Goal: Task Accomplishment & Management: Complete application form

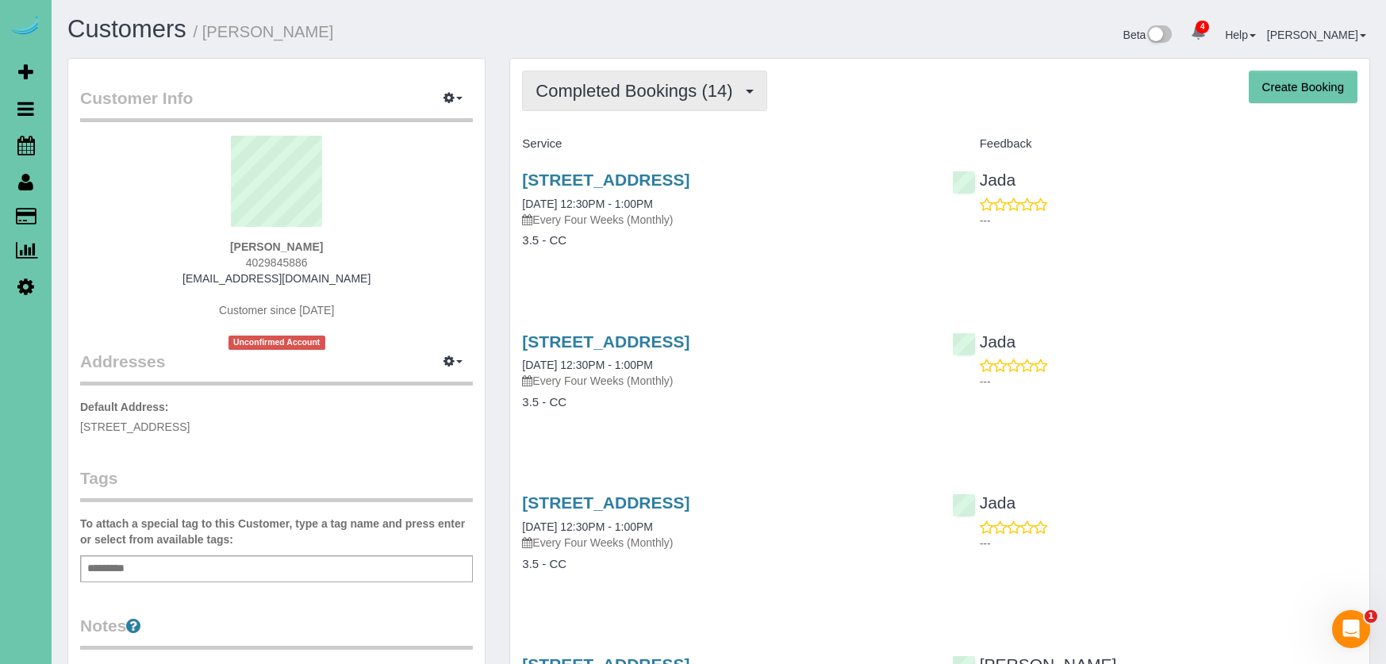
click at [604, 89] on span "Completed Bookings (14)" at bounding box center [637, 91] width 205 height 20
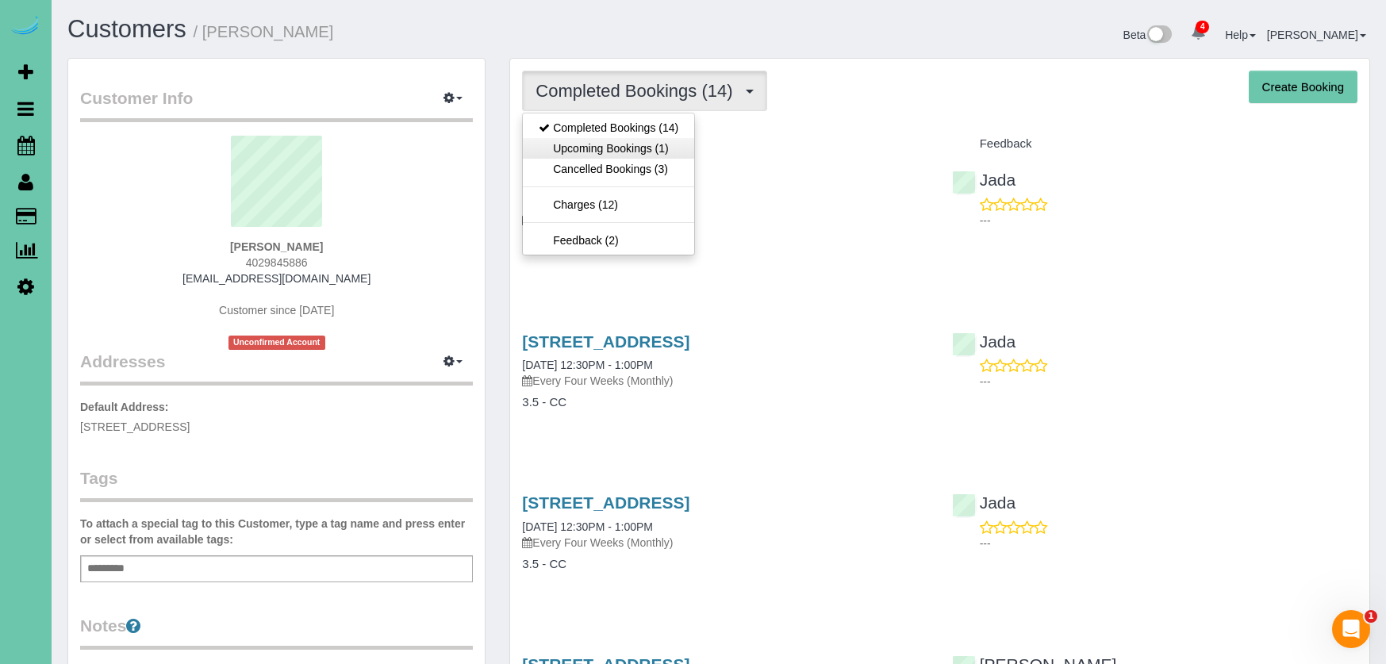
click at [616, 153] on link "Upcoming Bookings (1)" at bounding box center [608, 148] width 171 height 21
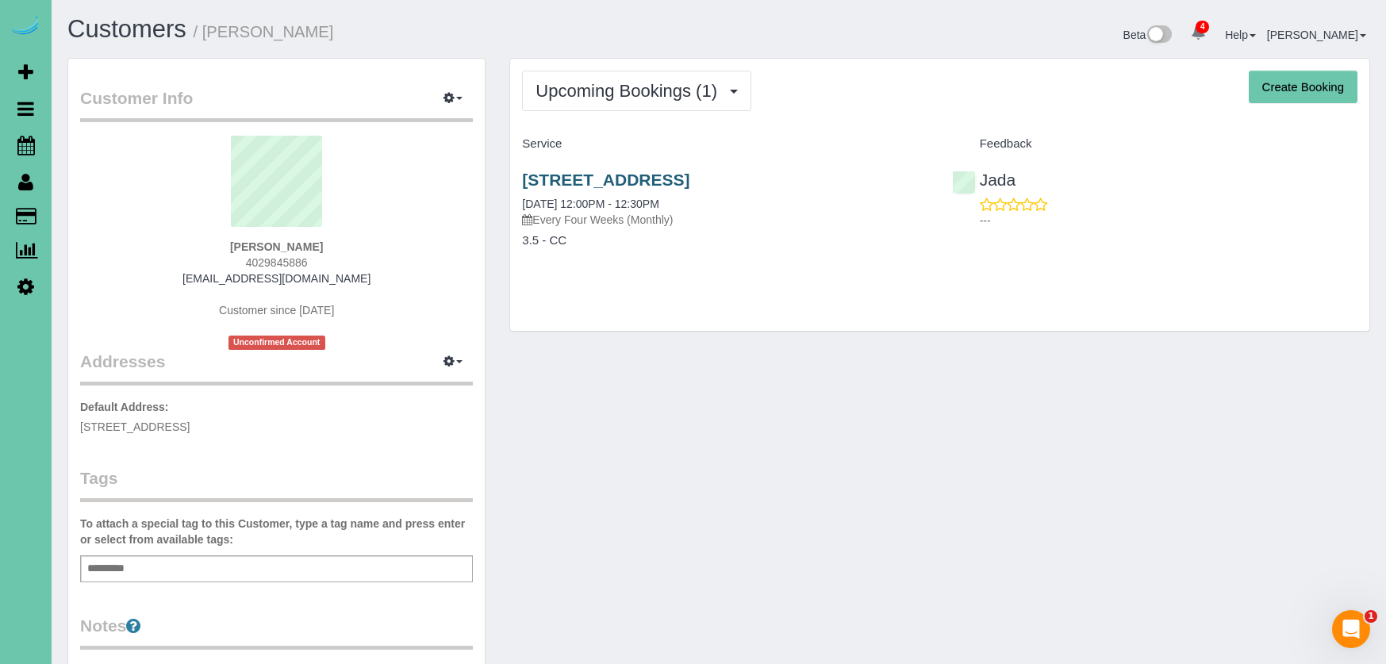
click at [615, 178] on link "[STREET_ADDRESS]" at bounding box center [605, 180] width 167 height 18
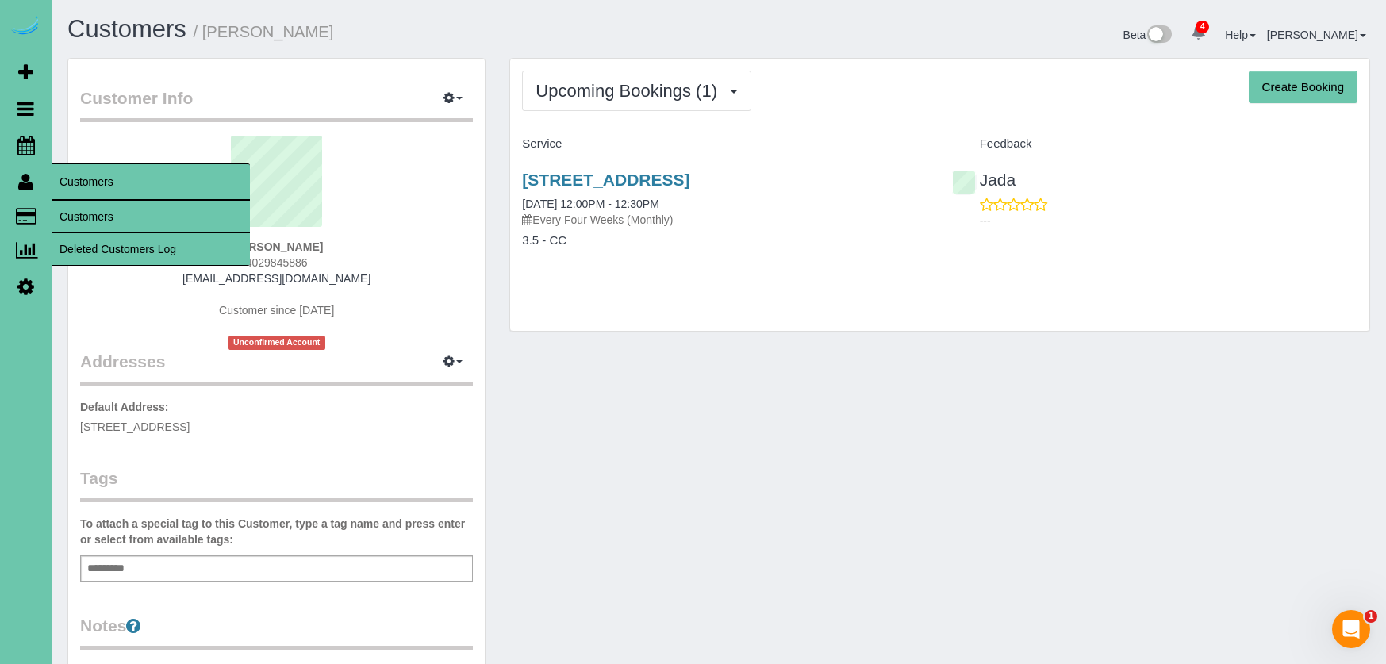
click at [116, 217] on link "Customers" at bounding box center [151, 217] width 198 height 32
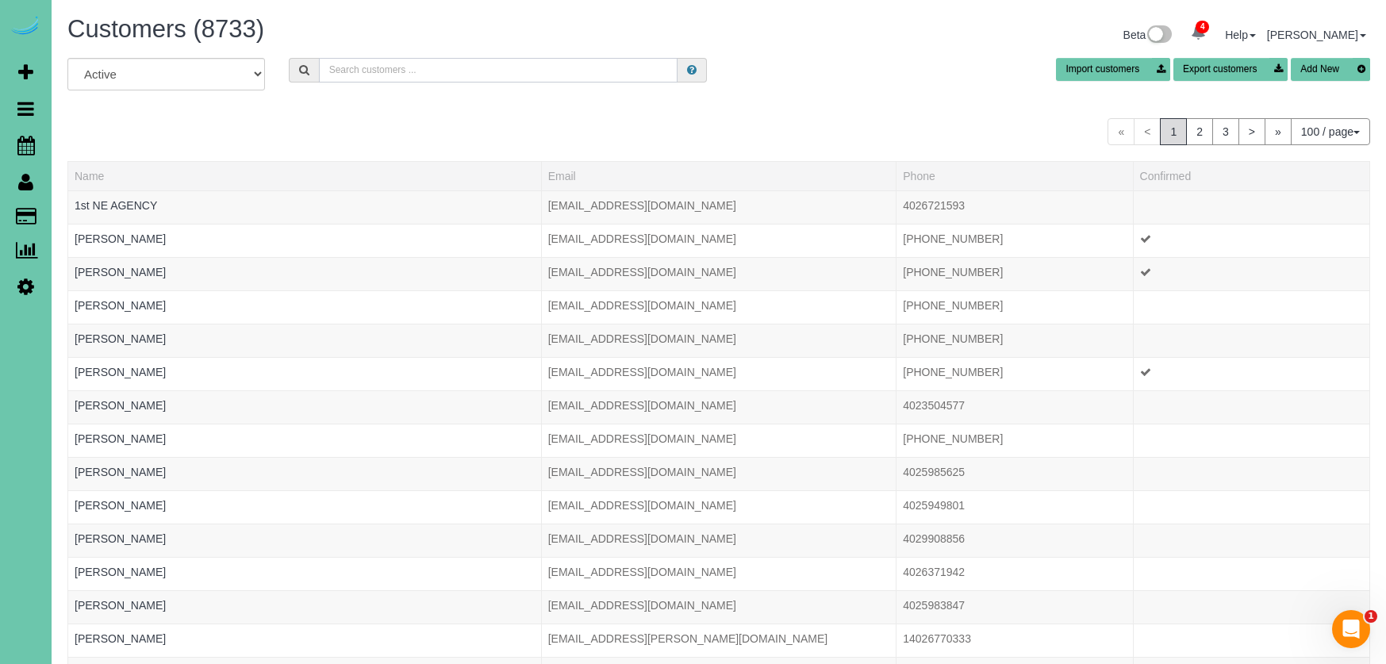
click at [493, 64] on input "text" at bounding box center [498, 70] width 359 height 25
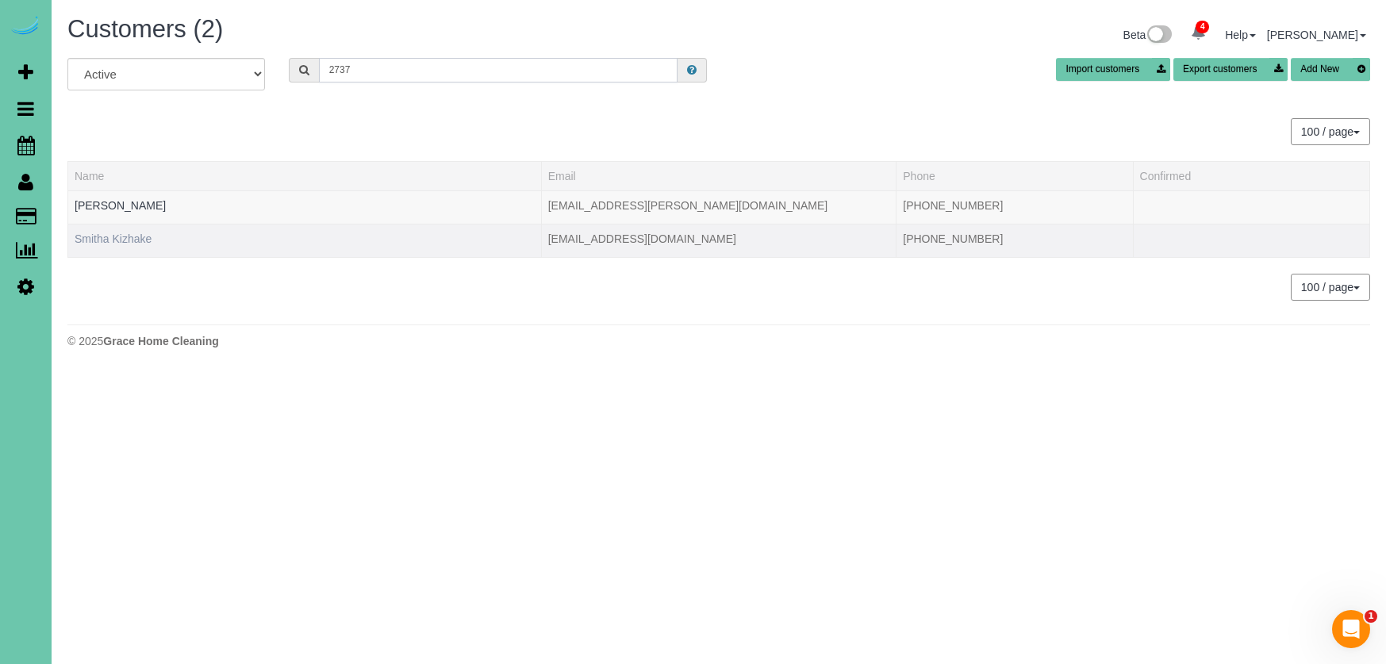
type input "2737"
drag, startPoint x: 119, startPoint y: 236, endPoint x: 286, endPoint y: 239, distance: 166.6
click at [121, 236] on link "Smitha Kizhake" at bounding box center [113, 238] width 77 height 13
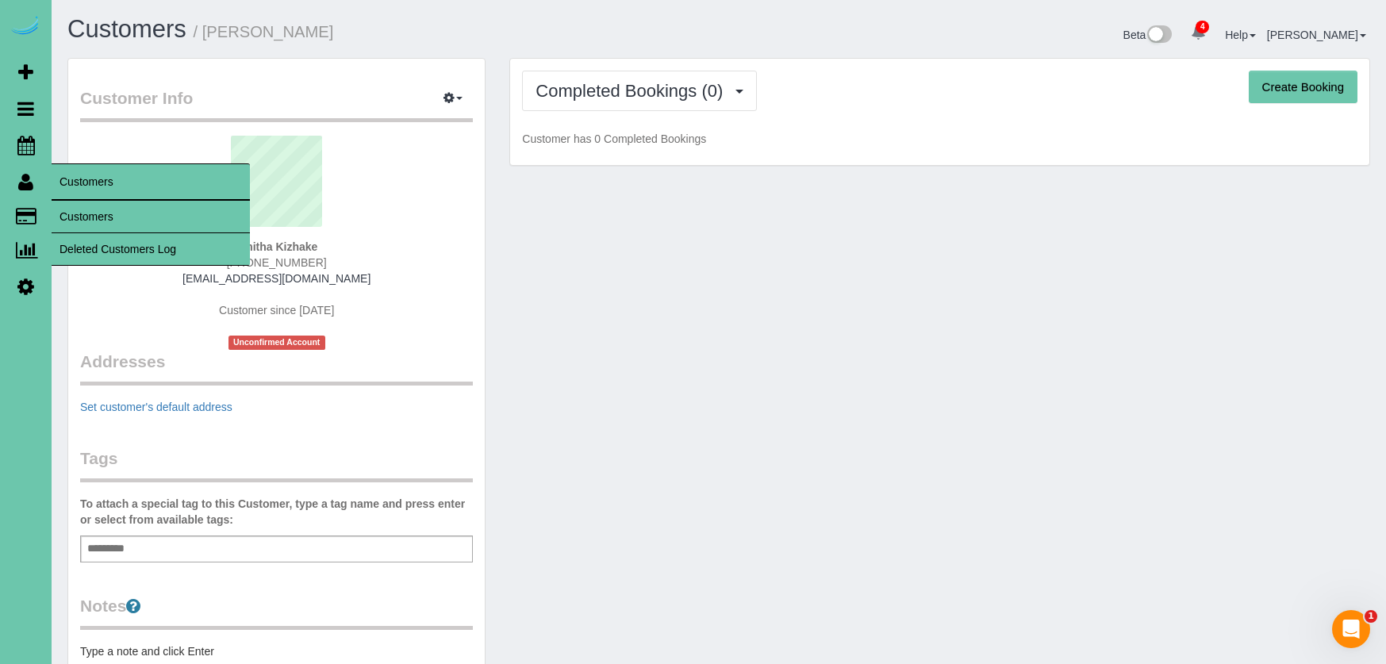
click at [92, 215] on link "Customers" at bounding box center [151, 217] width 198 height 32
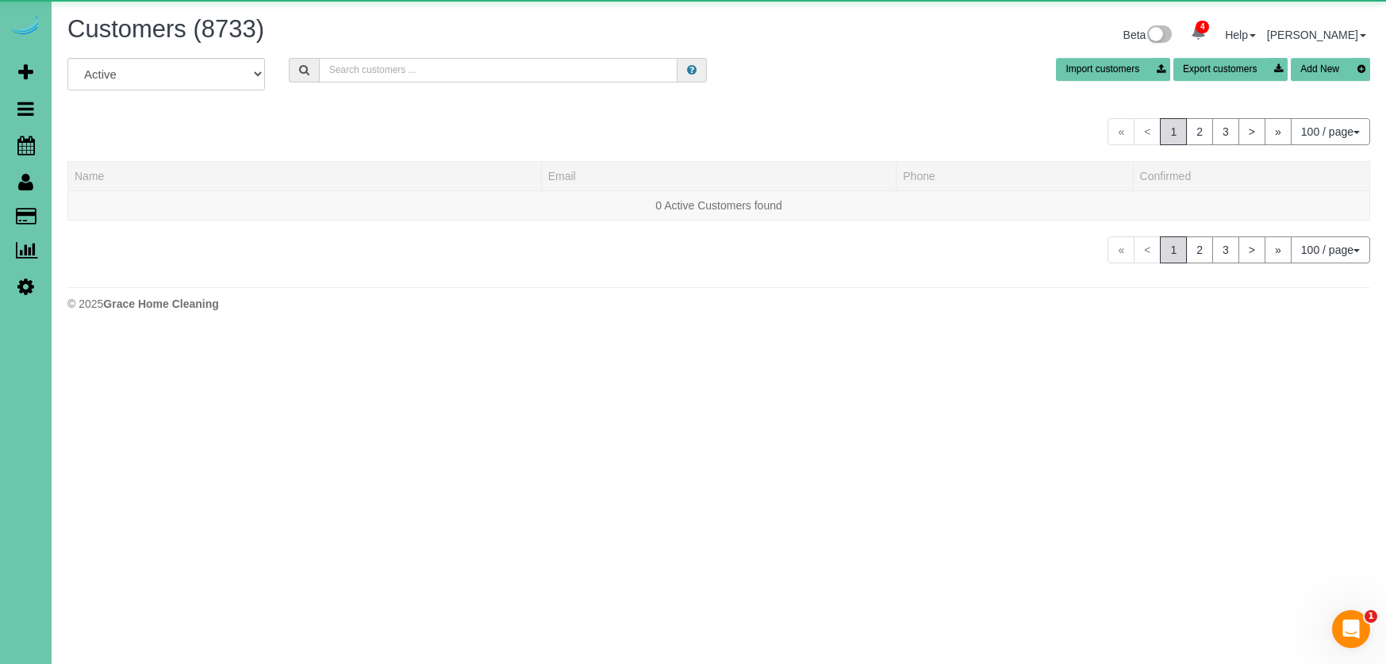
click at [397, 64] on input "text" at bounding box center [498, 70] width 359 height 25
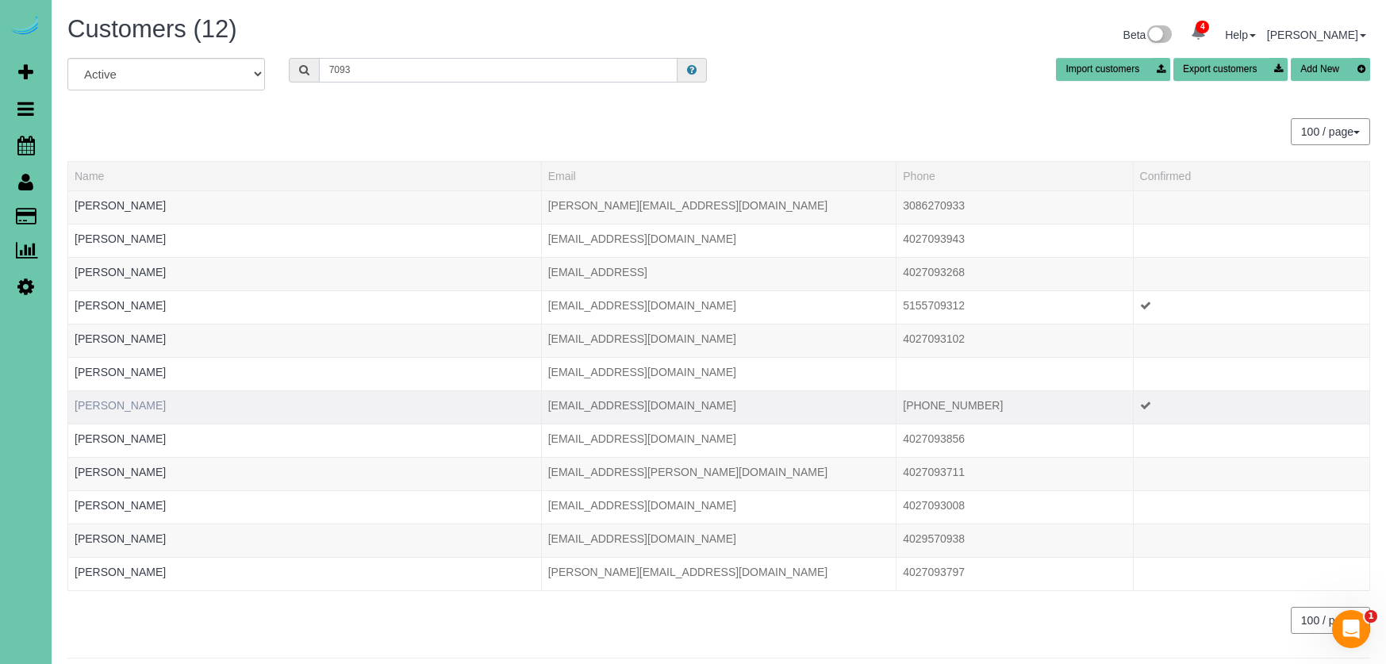
type input "7093"
click at [125, 400] on link "[PERSON_NAME]" at bounding box center [120, 405] width 91 height 13
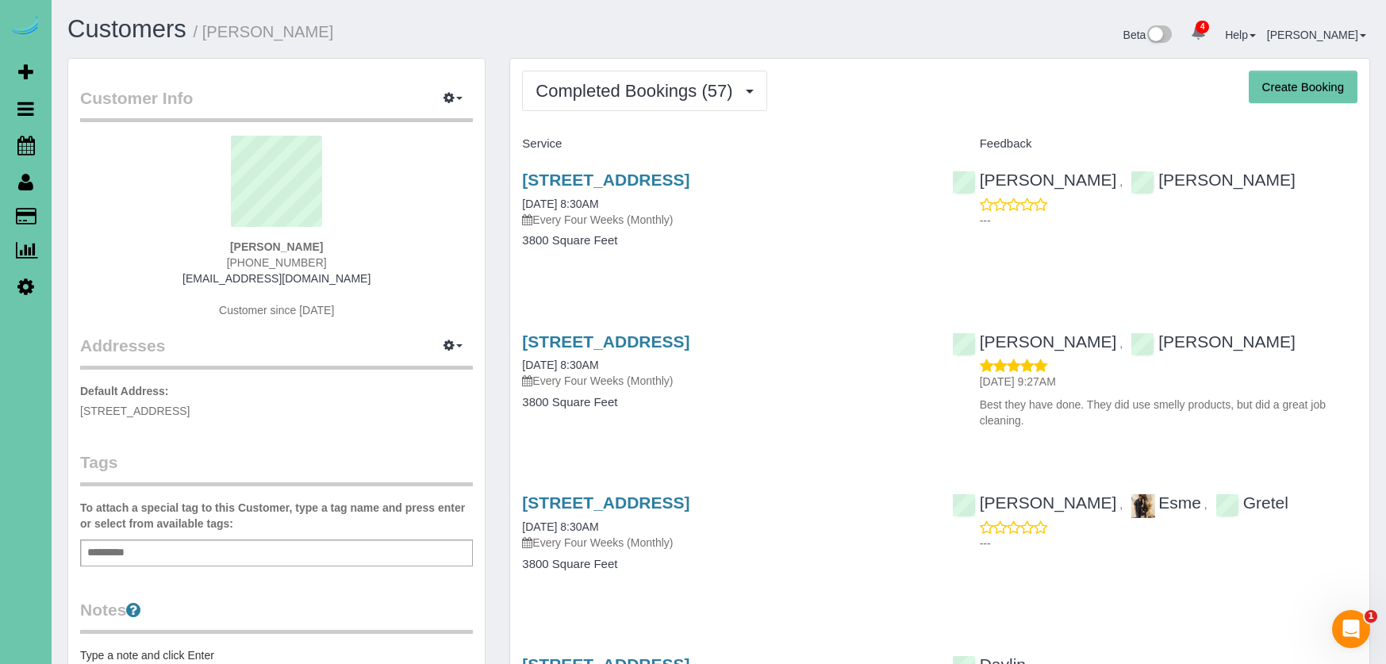
drag, startPoint x: 618, startPoint y: 85, endPoint x: 619, endPoint y: 129, distance: 44.4
click at [619, 86] on span "Completed Bookings (57)" at bounding box center [637, 91] width 205 height 20
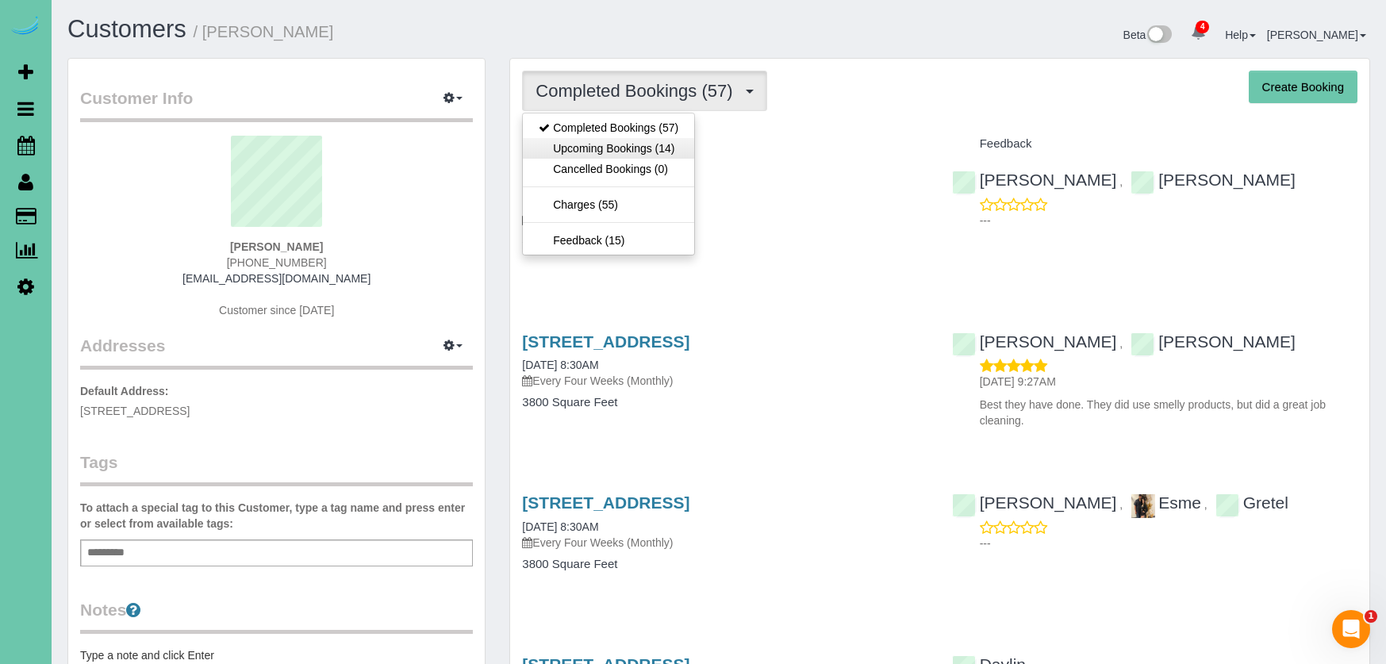
click at [620, 140] on link "Upcoming Bookings (14)" at bounding box center [608, 148] width 171 height 21
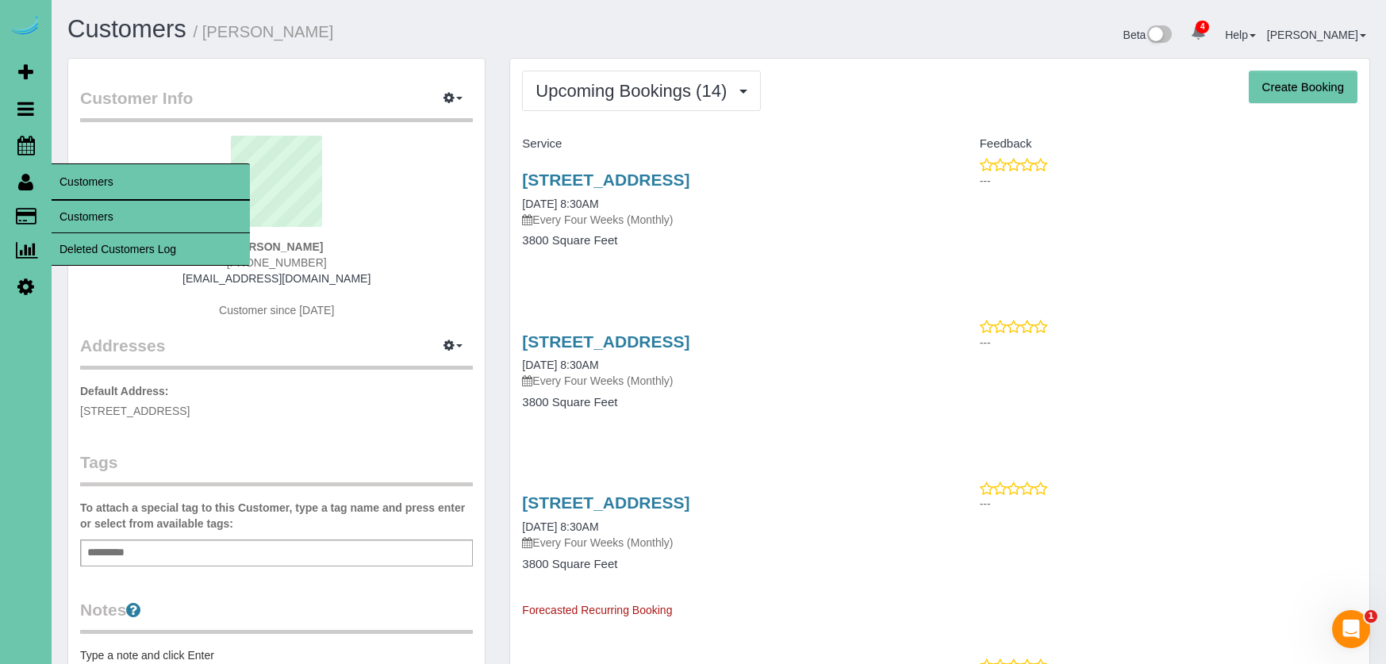
click at [83, 219] on link "Customers" at bounding box center [151, 217] width 198 height 32
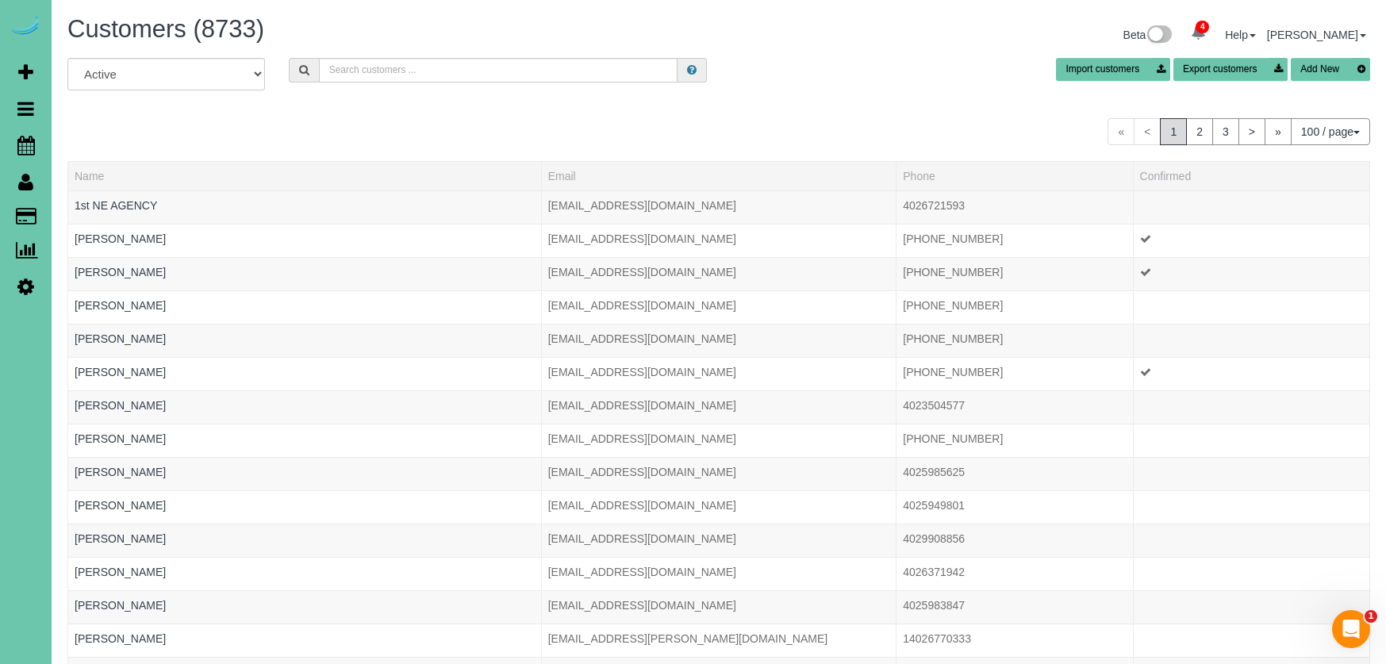
click at [1310, 75] on button "Add New" at bounding box center [1330, 69] width 79 height 23
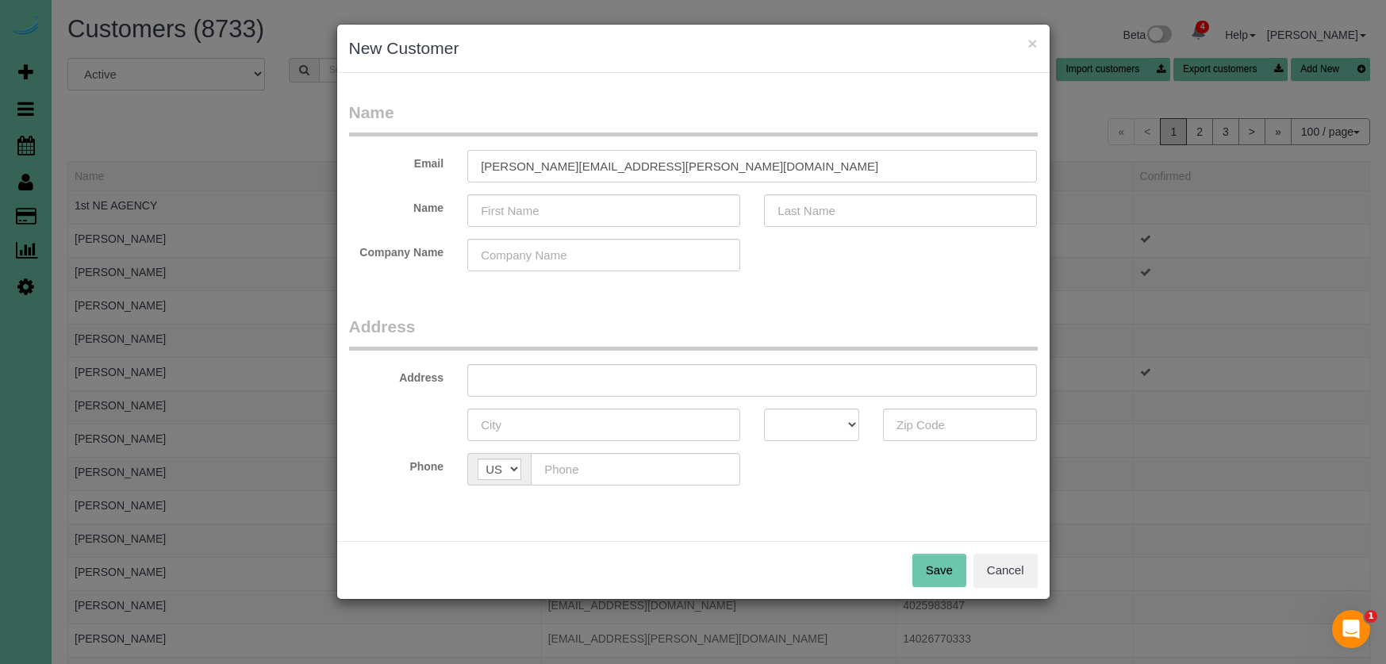
type input "[PERSON_NAME][EMAIL_ADDRESS][PERSON_NAME][DOMAIN_NAME]"
type input "[PERSON_NAME]"
type input "[STREET_ADDRESS]"
type input "[GEOGRAPHIC_DATA]"
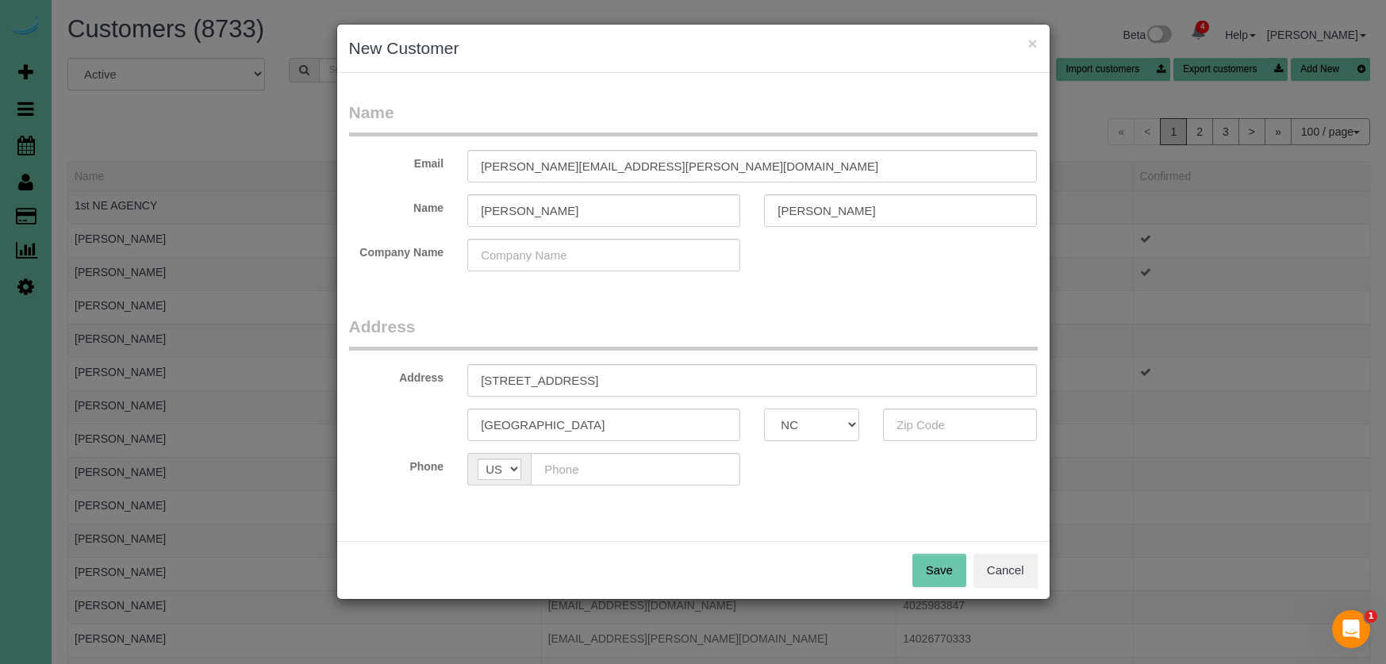
select select "NE"
type input "68144"
type input "[PHONE_NUMBER]"
drag, startPoint x: 931, startPoint y: 564, endPoint x: 886, endPoint y: 547, distance: 48.2
click at [931, 564] on button "Save" at bounding box center [939, 570] width 54 height 33
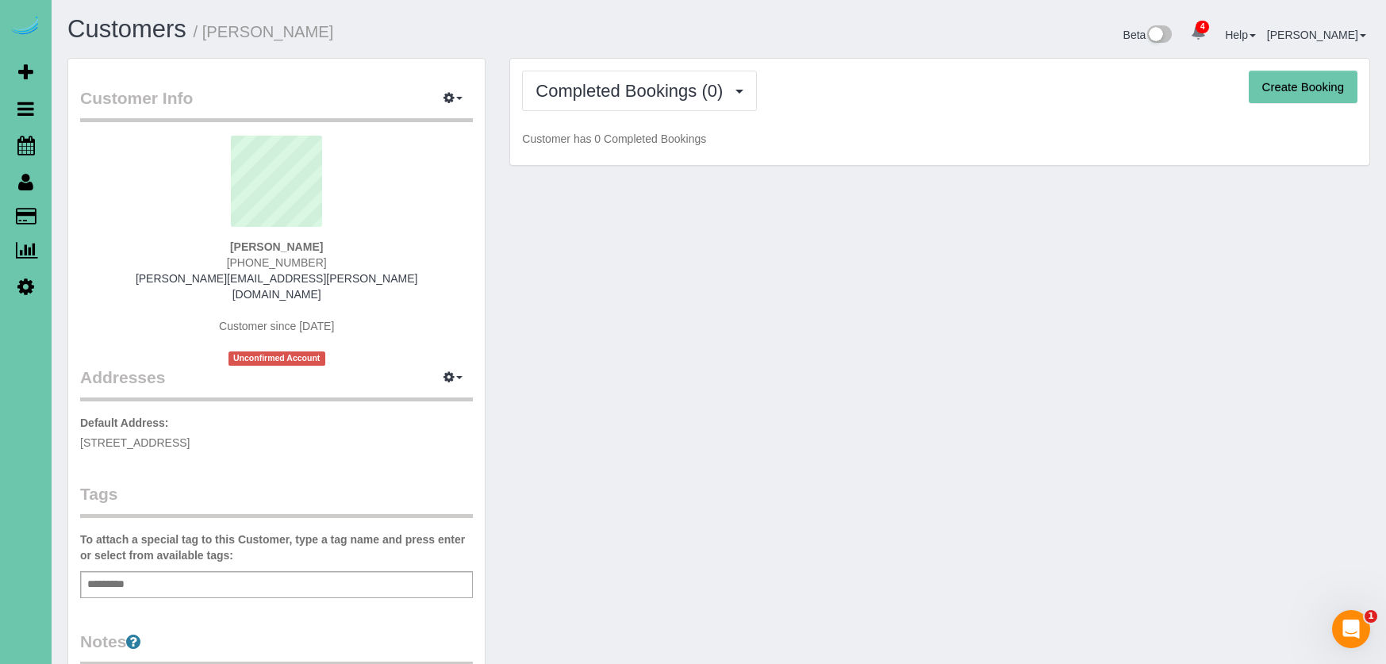
click at [1304, 96] on button "Create Booking" at bounding box center [1303, 87] width 109 height 33
select select "NE"
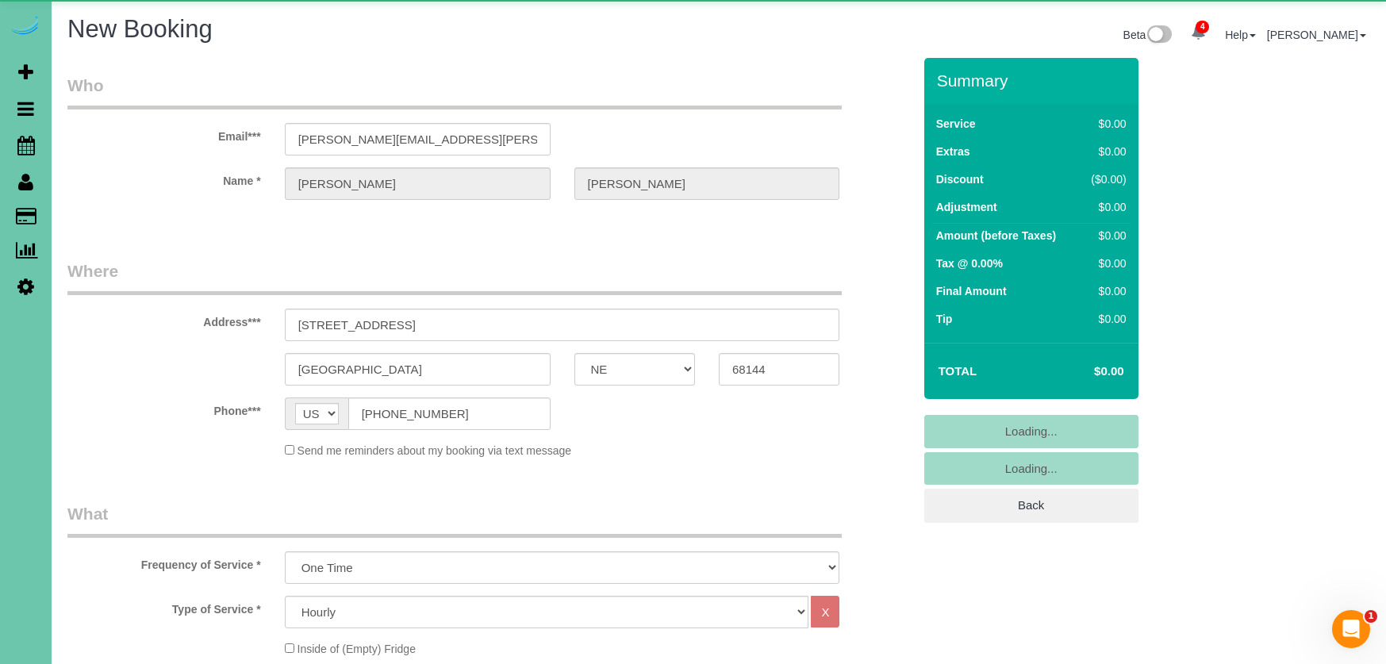
select select "object:8136"
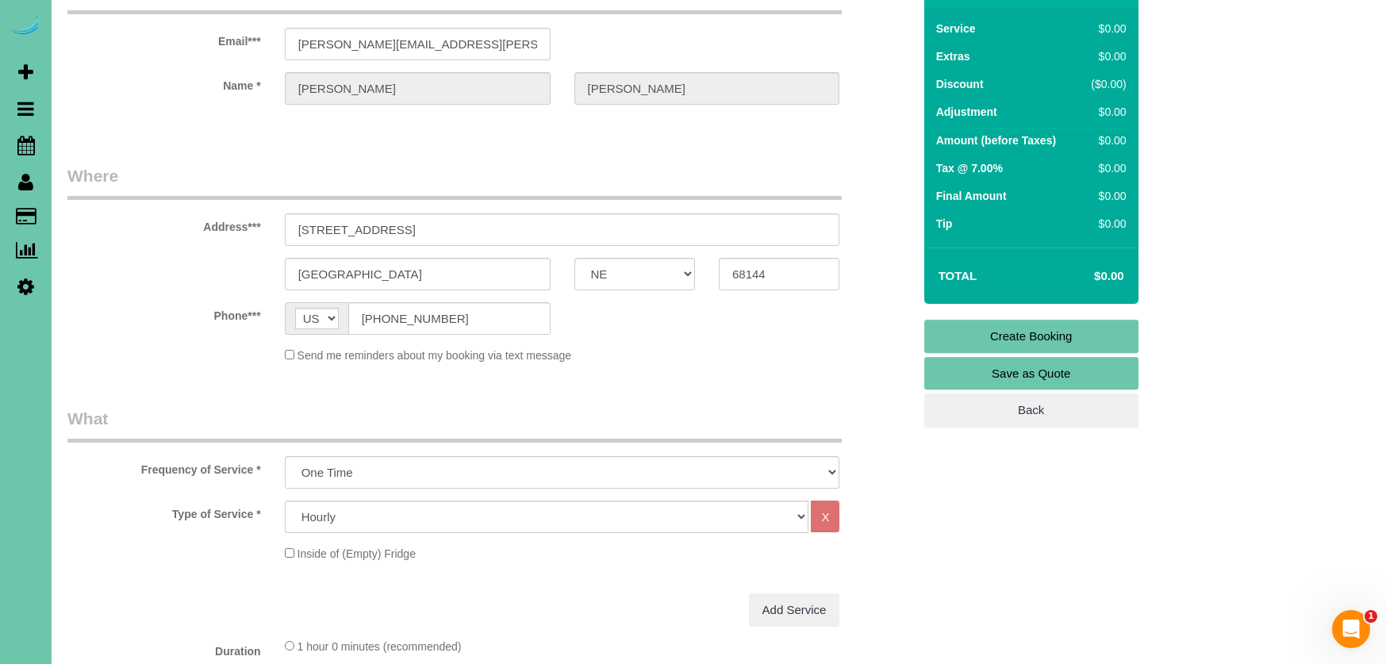
scroll to position [116, 0]
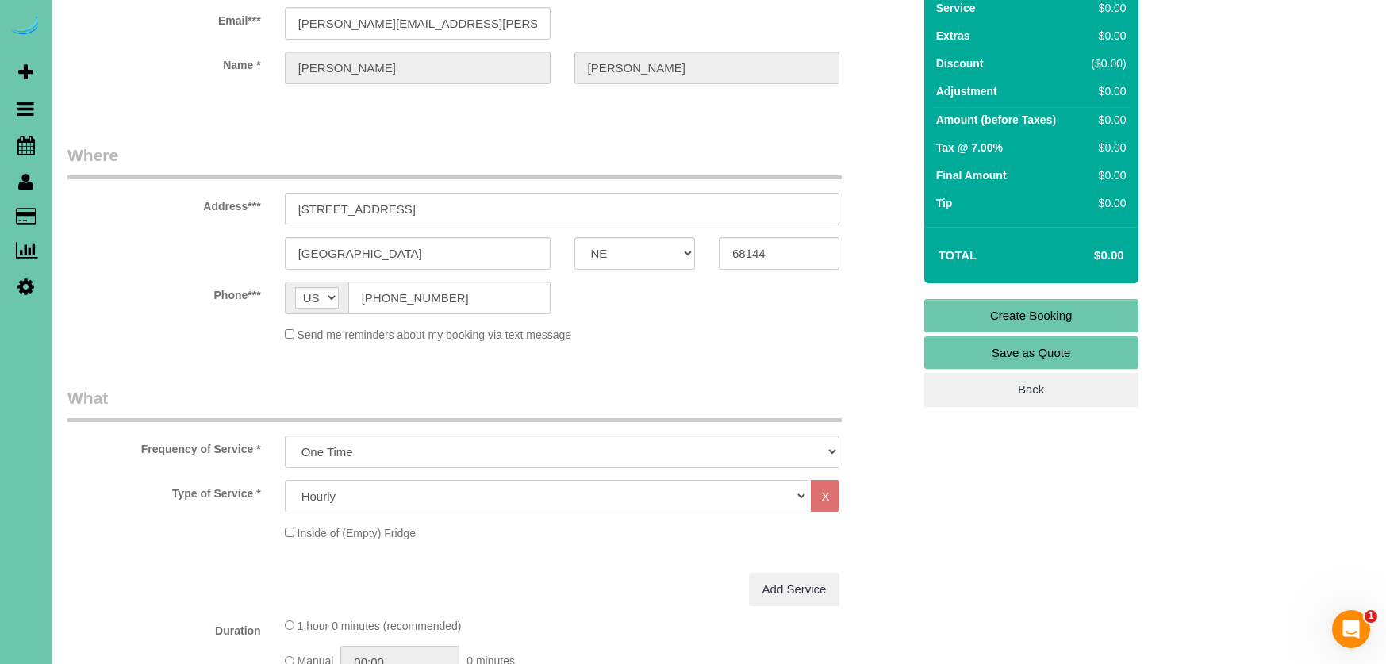
select select "24"
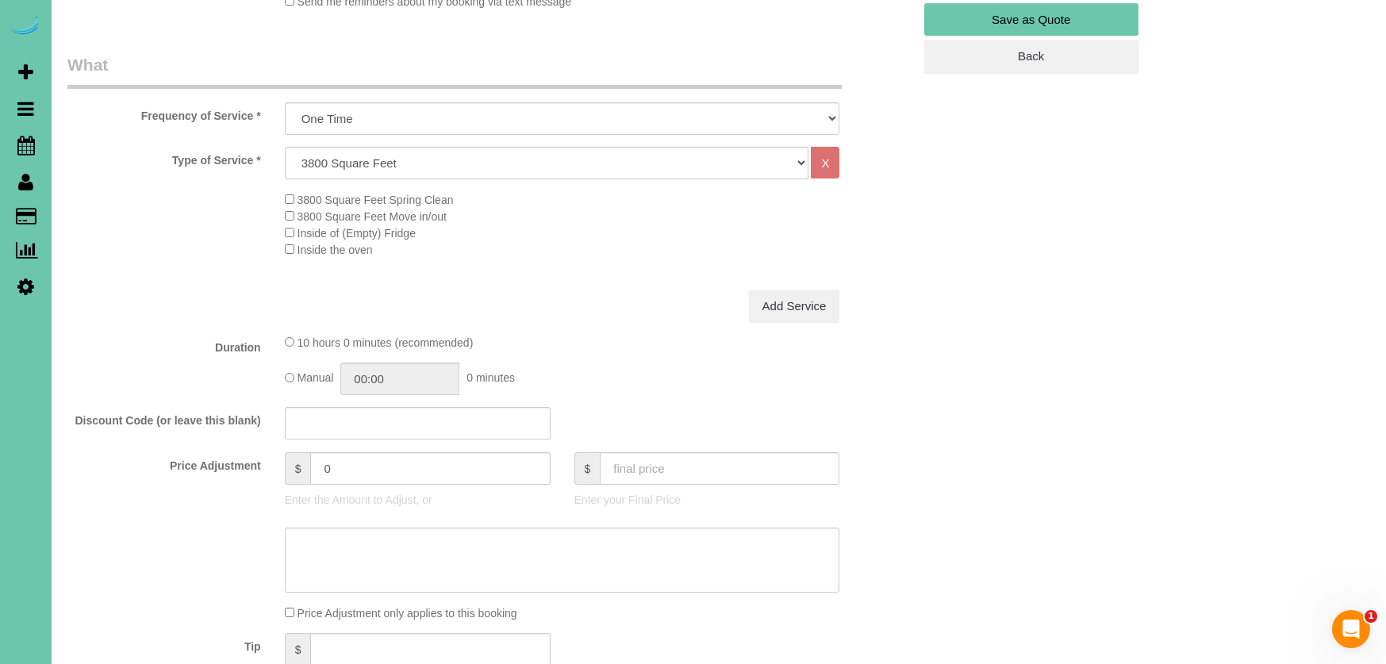
scroll to position [451, 1]
click at [409, 548] on textarea at bounding box center [562, 558] width 555 height 65
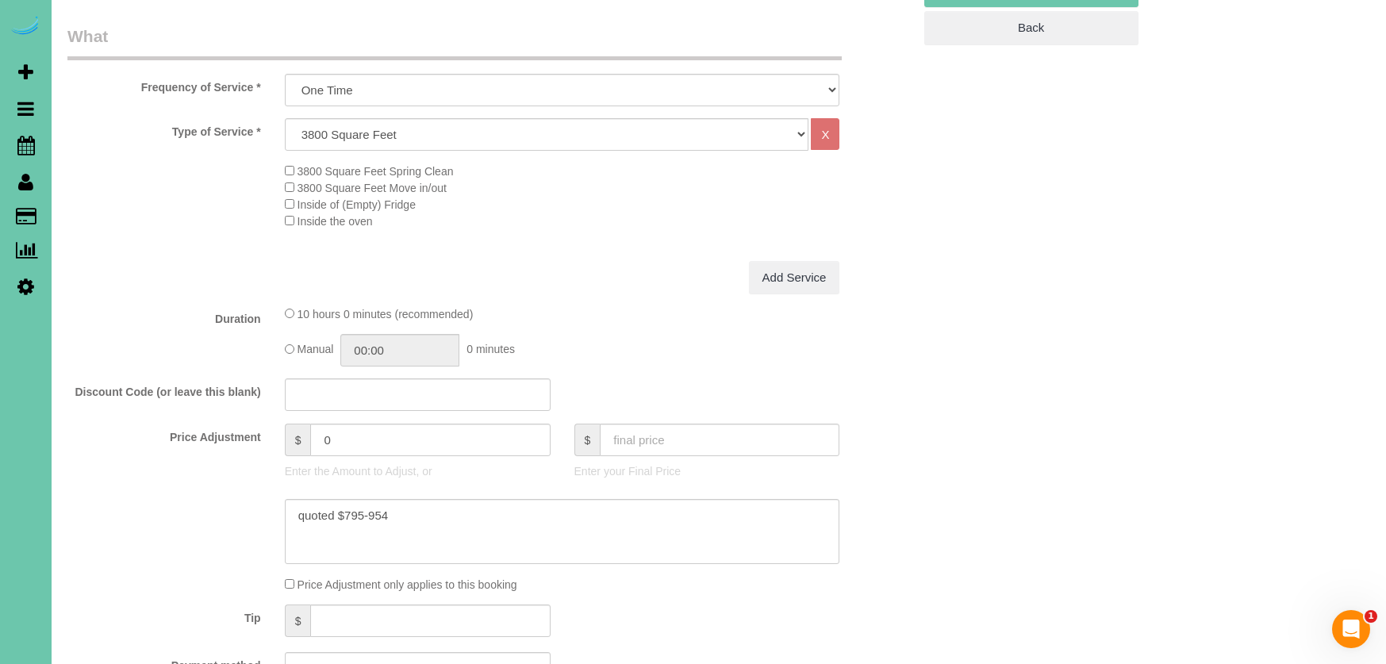
scroll to position [478, 0]
type textarea "quoted $795-954"
drag, startPoint x: 350, startPoint y: 436, endPoint x: 221, endPoint y: 424, distance: 129.1
click at [221, 424] on div "Price Adjustment $ 0 Enter the Amount to Adjust, or $ Enter your Final Price" at bounding box center [490, 454] width 869 height 63
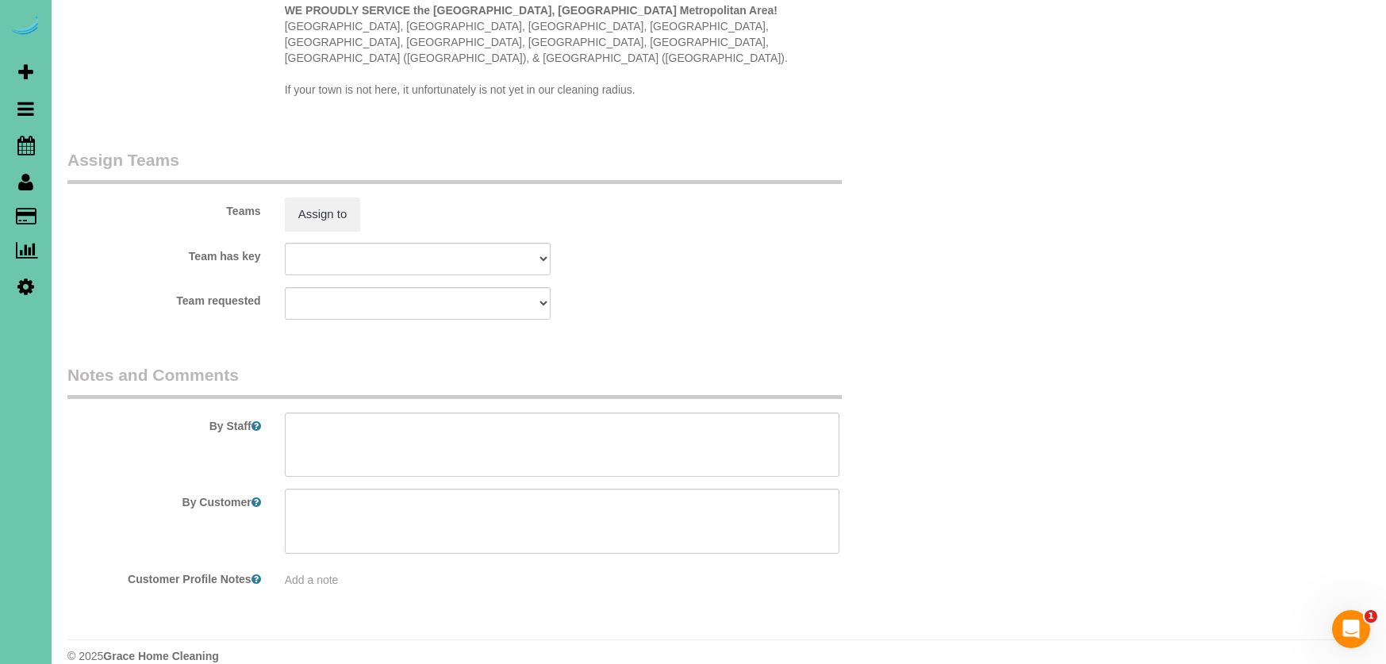
scroll to position [1751, 0]
type input "198"
click at [489, 424] on textarea at bounding box center [562, 445] width 555 height 65
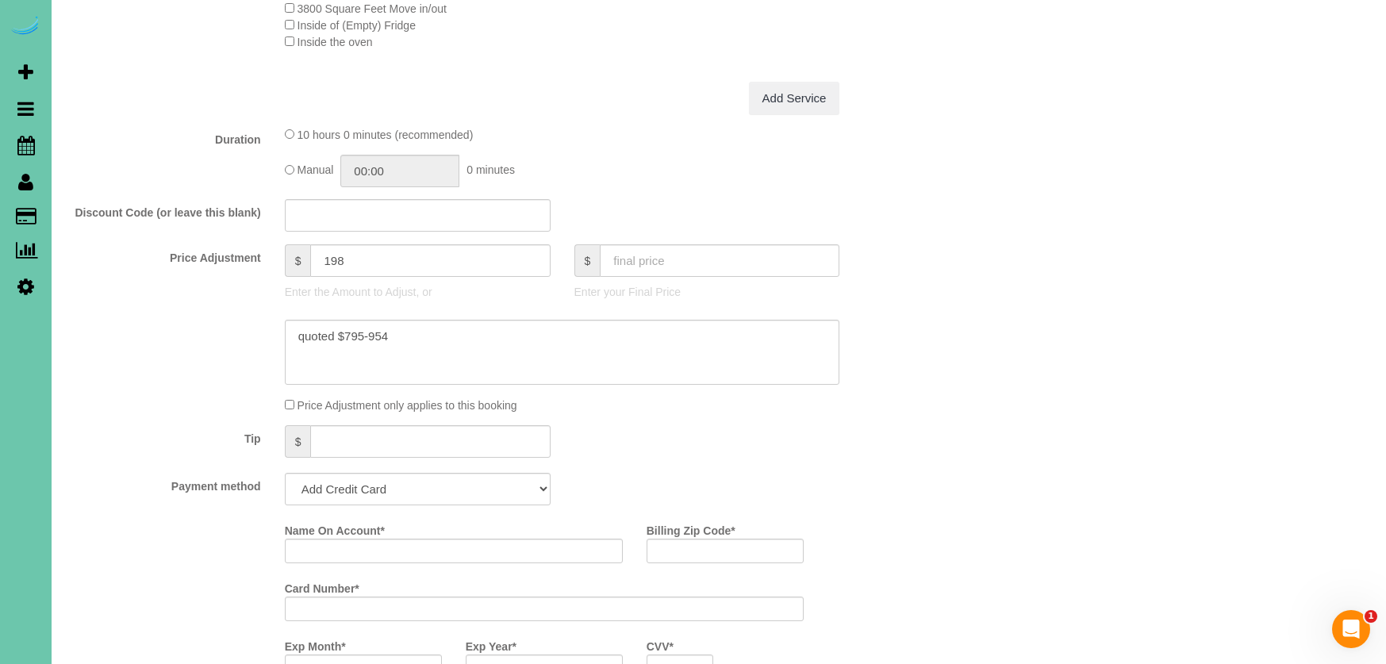
scroll to position [610, 0]
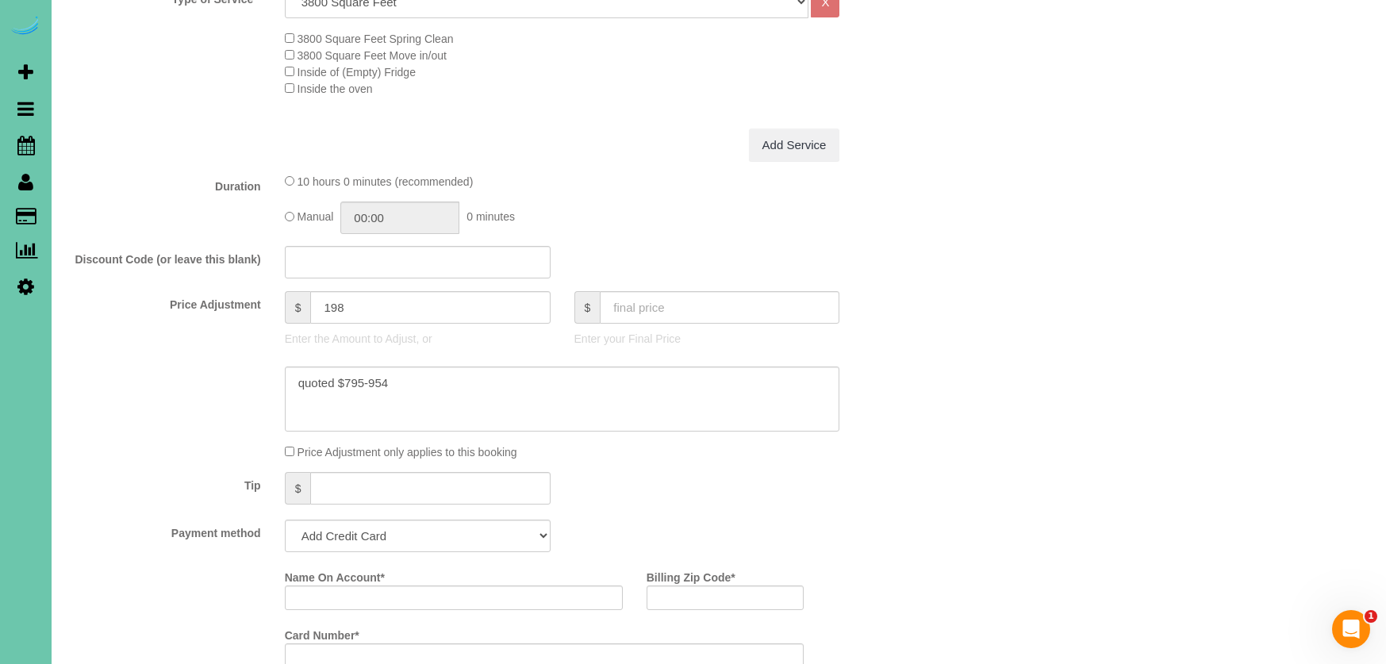
type textarea "pfp 16"
click at [397, 213] on input "10:00" at bounding box center [399, 217] width 119 height 33
type input "04:00"
drag, startPoint x: 375, startPoint y: 264, endPoint x: 344, endPoint y: 268, distance: 31.2
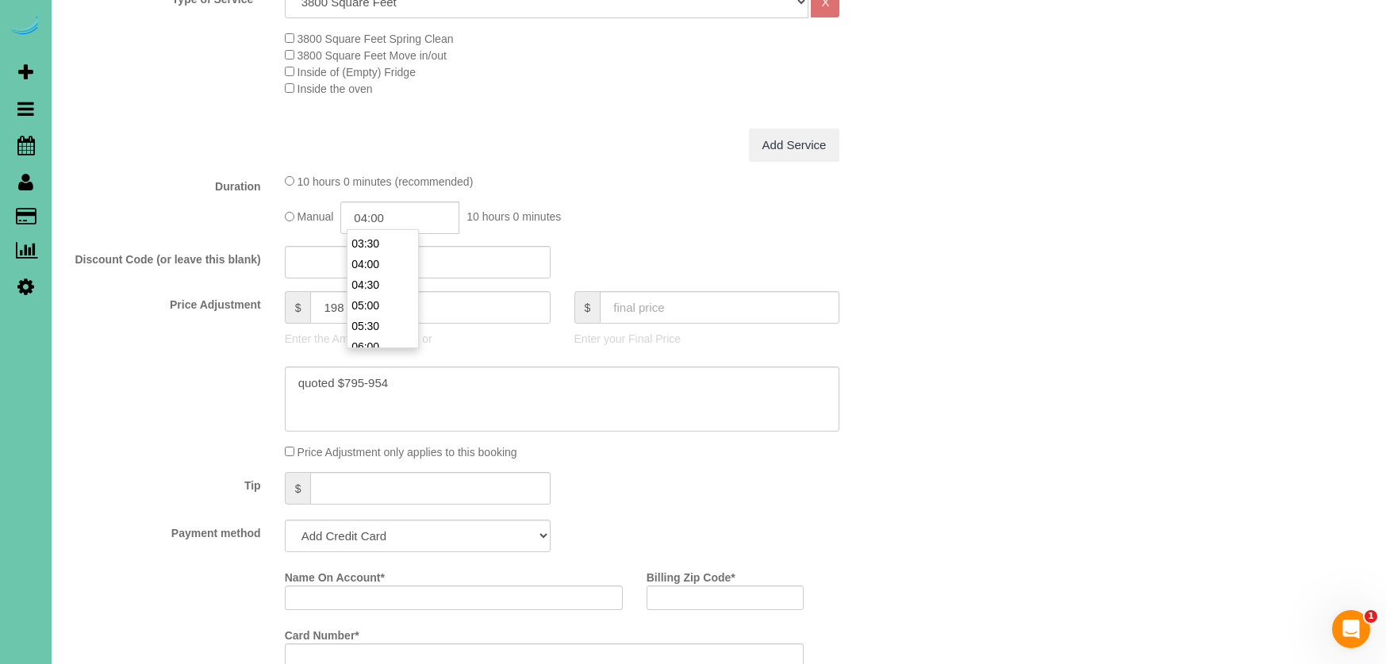
click at [374, 265] on li "04:00" at bounding box center [382, 264] width 71 height 21
click at [155, 275] on fieldset "What Frequency of Service * One Time Weekly (0% for the First Booking) Bi-Weekl…" at bounding box center [489, 349] width 845 height 915
select select "string:check"
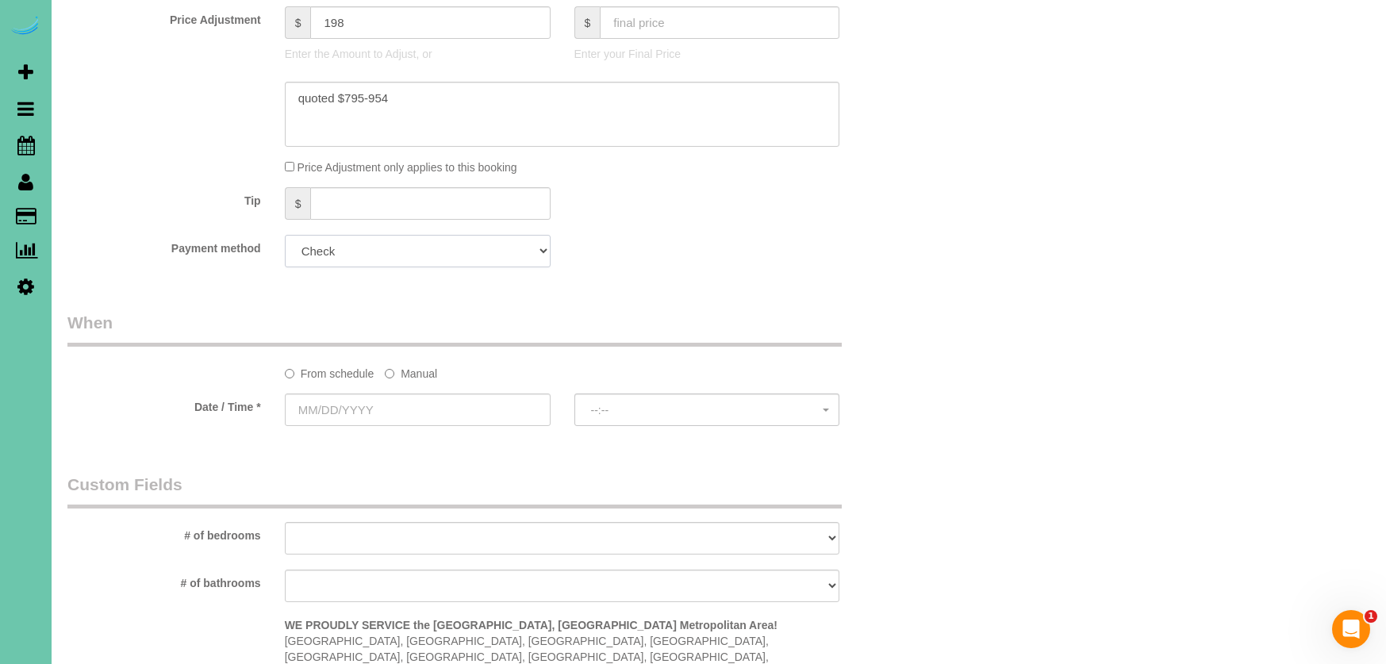
scroll to position [921, 0]
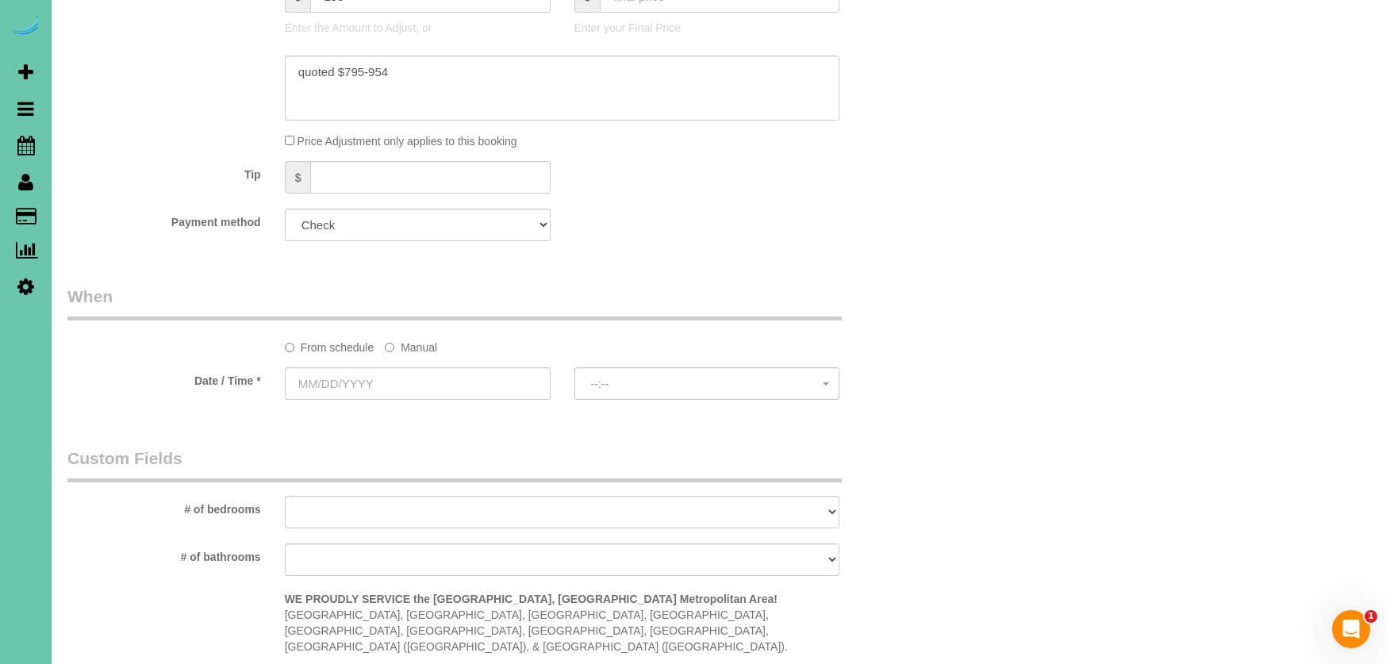
drag, startPoint x: 432, startPoint y: 345, endPoint x: 433, endPoint y: 360, distance: 15.2
click at [432, 346] on label "Manual" at bounding box center [411, 344] width 52 height 21
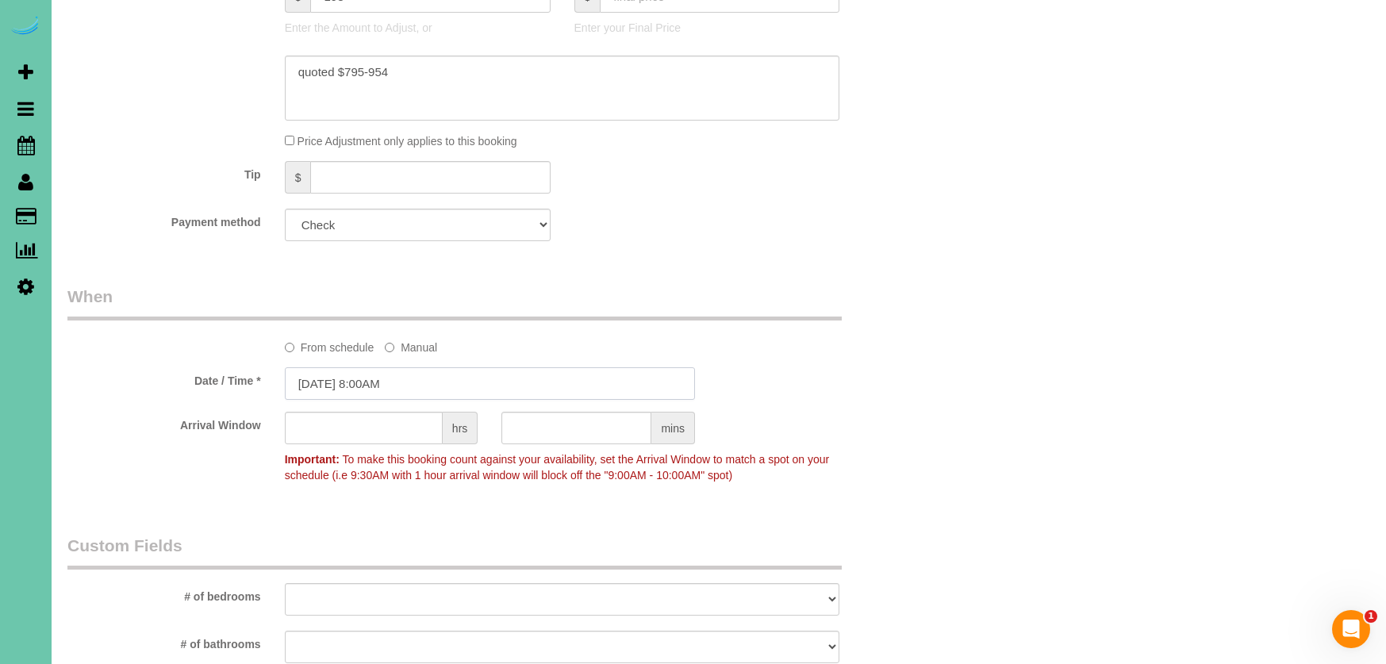
click at [432, 375] on input "[DATE] 8:00AM" at bounding box center [490, 383] width 410 height 33
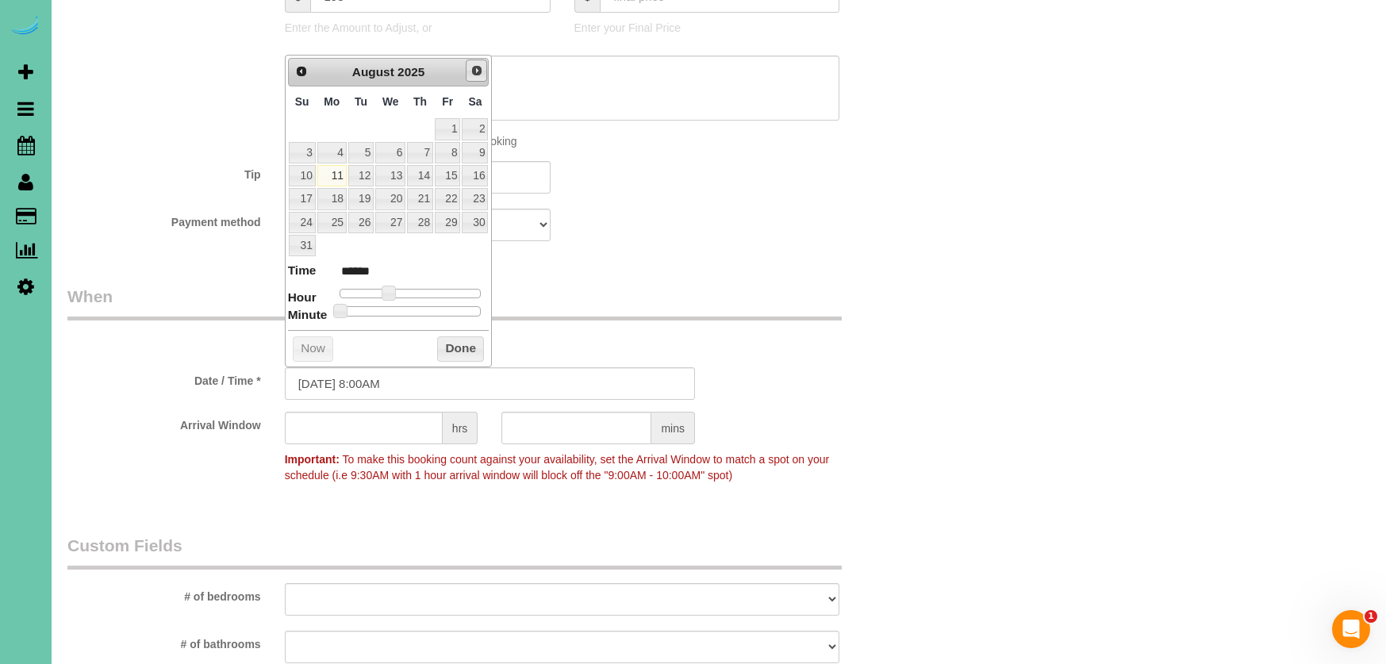
click at [470, 69] on span "Next" at bounding box center [476, 70] width 13 height 13
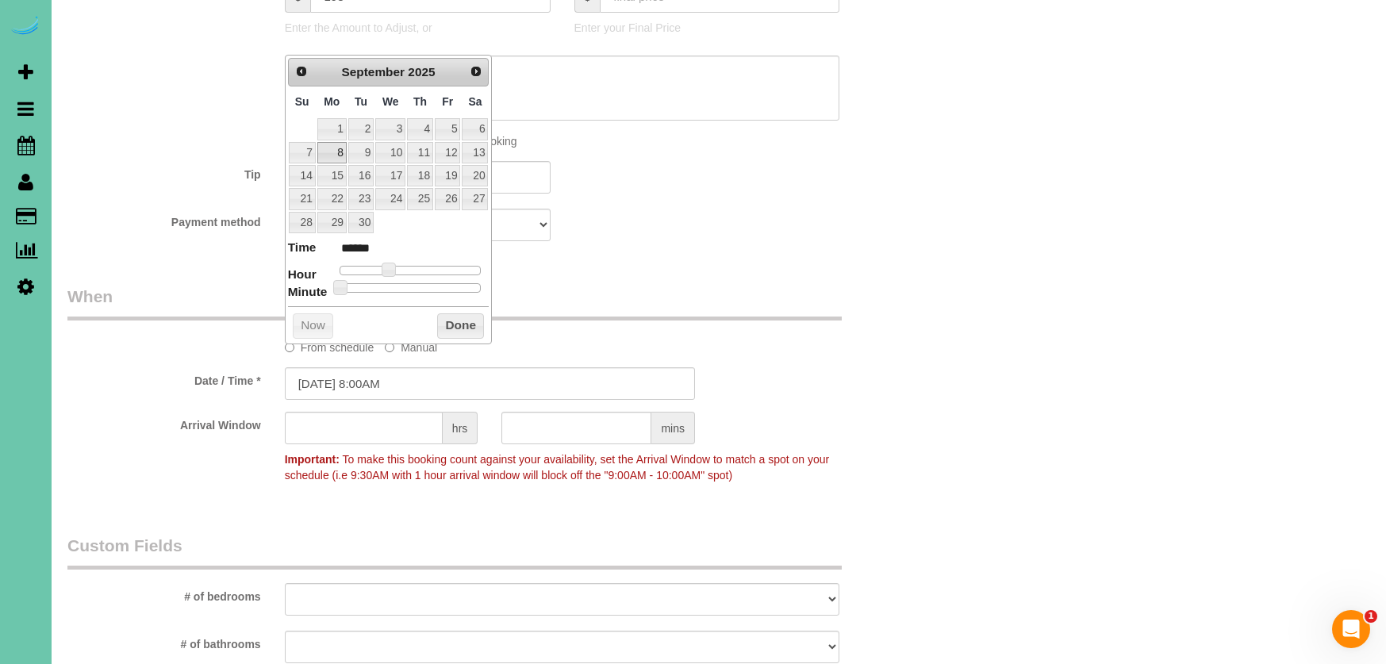
click at [334, 153] on link "8" at bounding box center [331, 152] width 29 height 21
type input "[DATE] 9:00AM"
type input "******"
type input "[DATE] 10:00AM"
type input "*******"
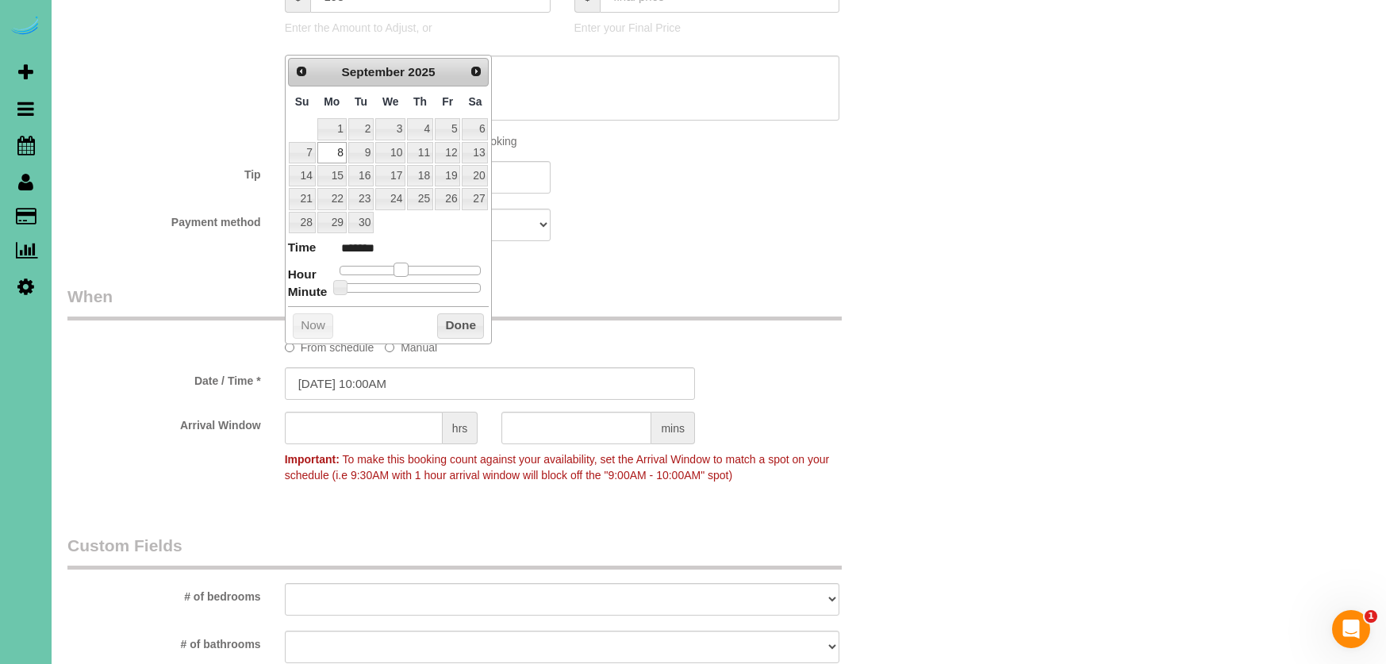
type input "[DATE] 11:00AM"
type input "*******"
type input "[DATE] 12:00PM"
type input "*******"
type input "[DATE] 11:00AM"
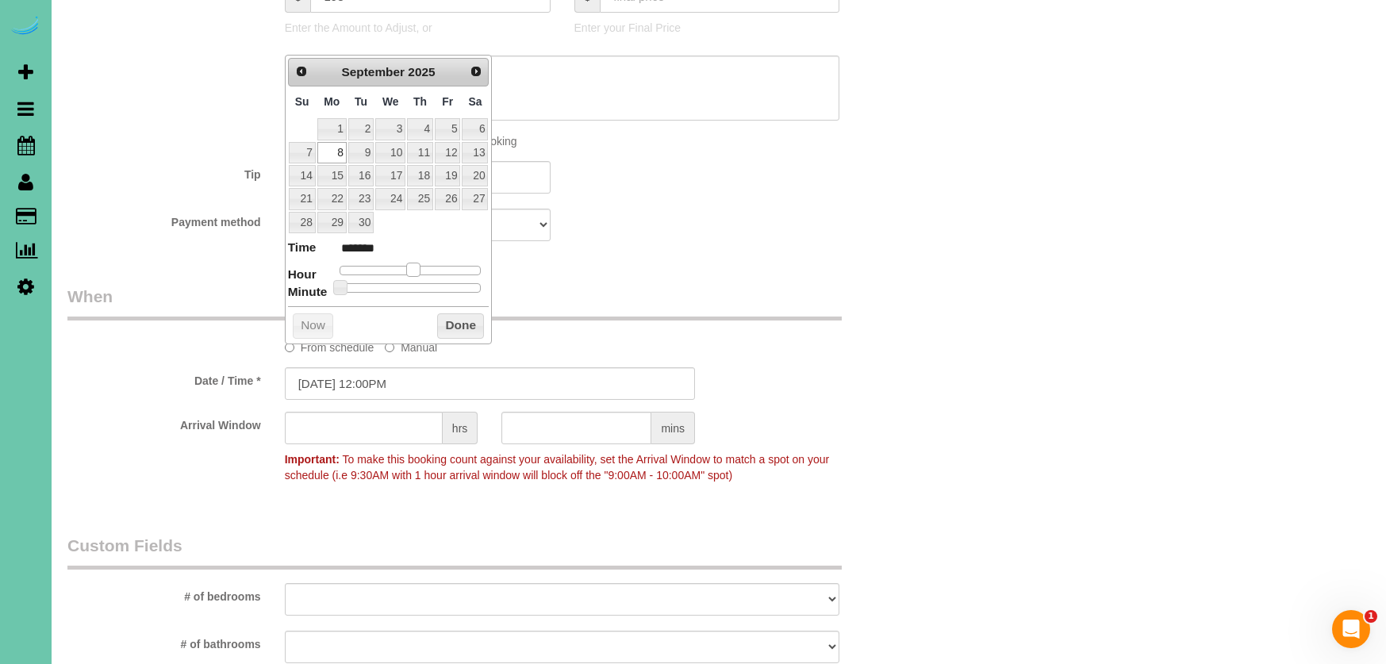
type input "*******"
click at [412, 264] on span at bounding box center [407, 270] width 14 height 14
click at [383, 381] on input "[DATE] 11:00AM" at bounding box center [490, 383] width 410 height 33
type input "[DATE] 11:30AM"
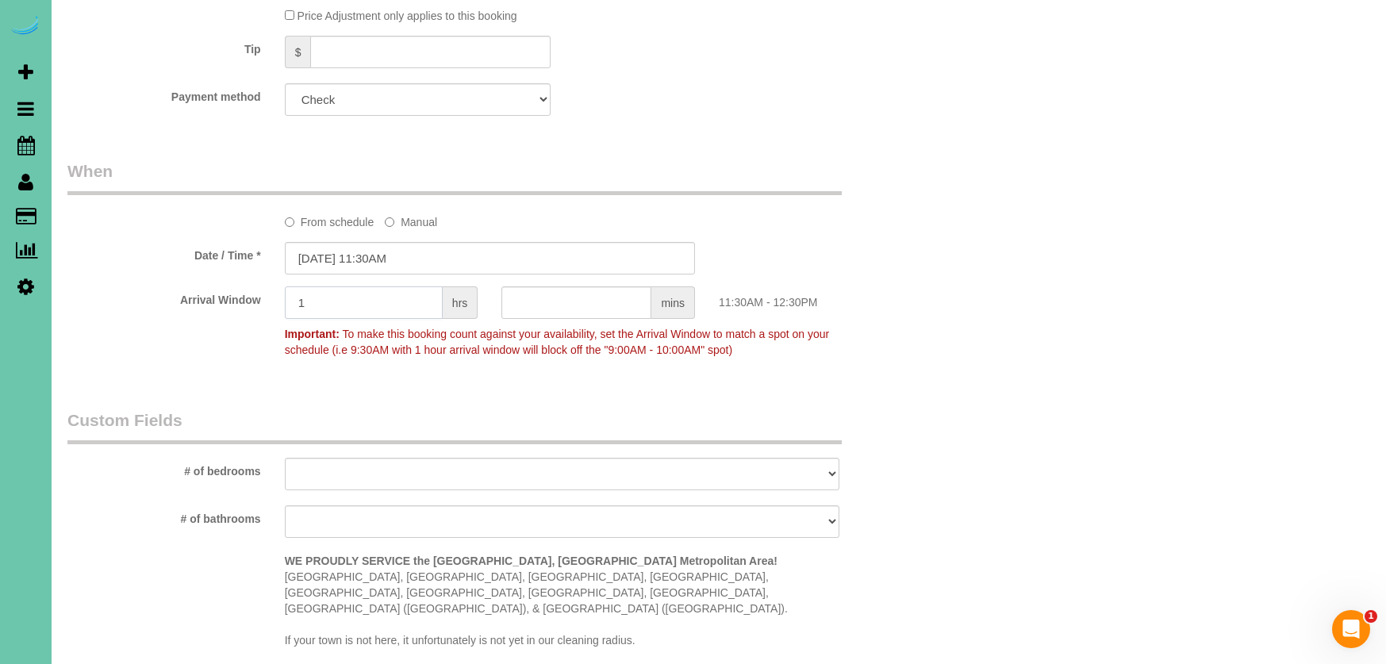
scroll to position [1055, 0]
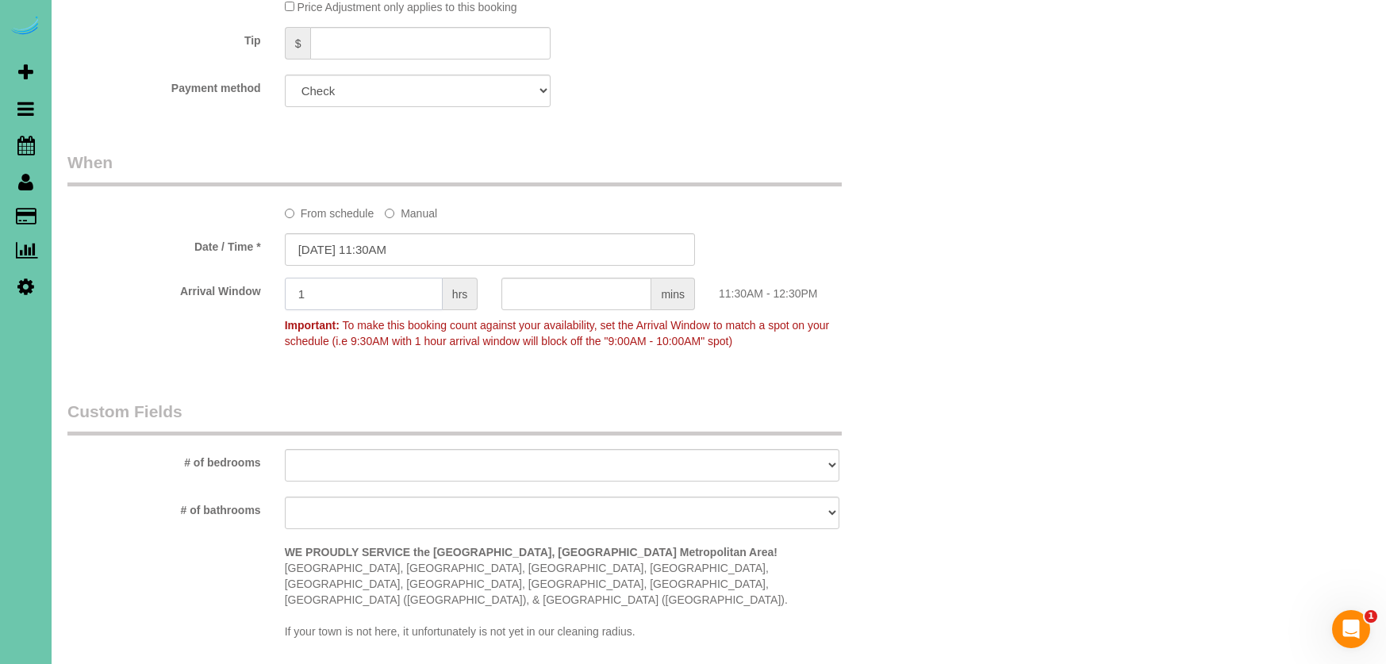
type input "1"
select select "number:36"
select select "number:43"
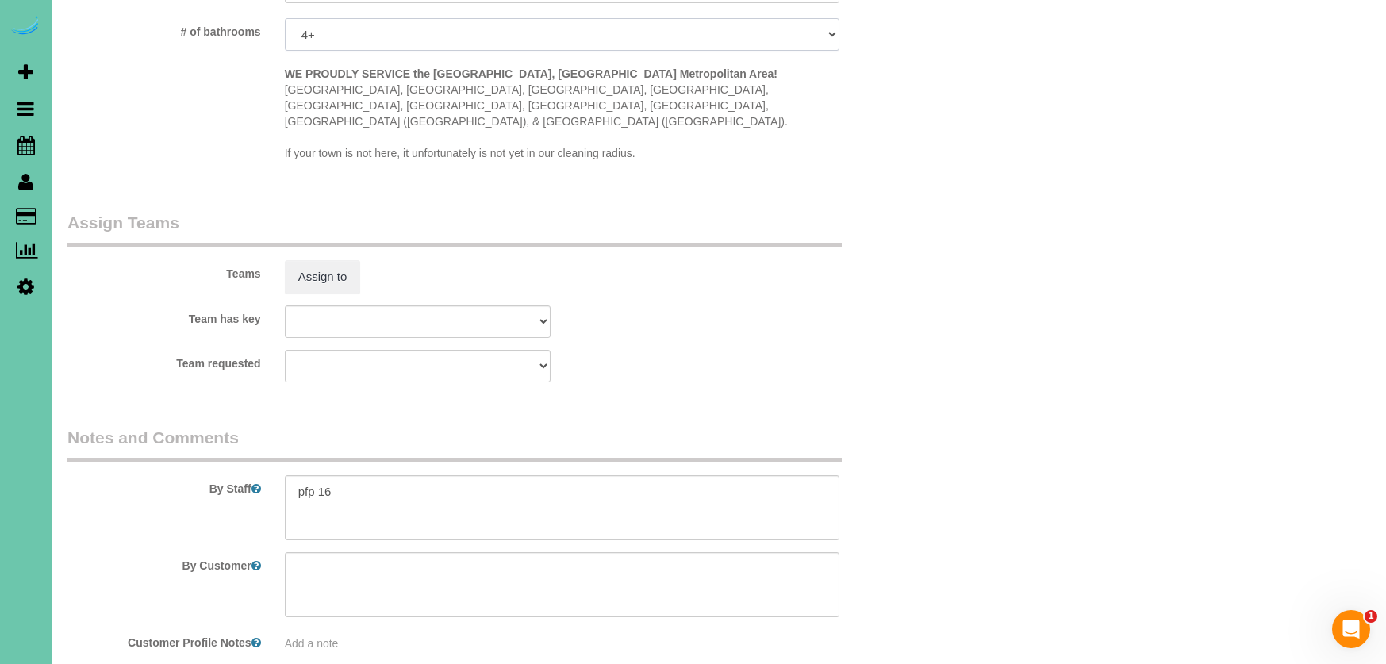
scroll to position [1535, 0]
click at [292, 474] on textarea at bounding box center [562, 506] width 555 height 65
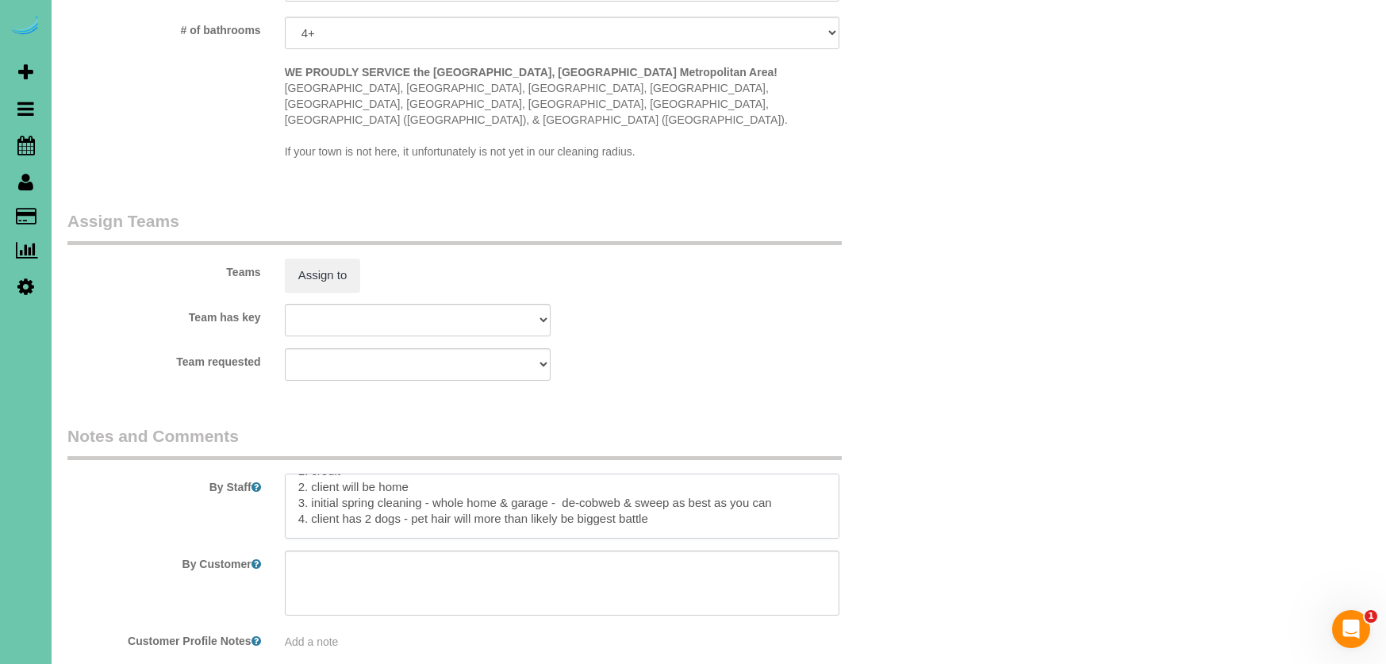
scroll to position [50, 0]
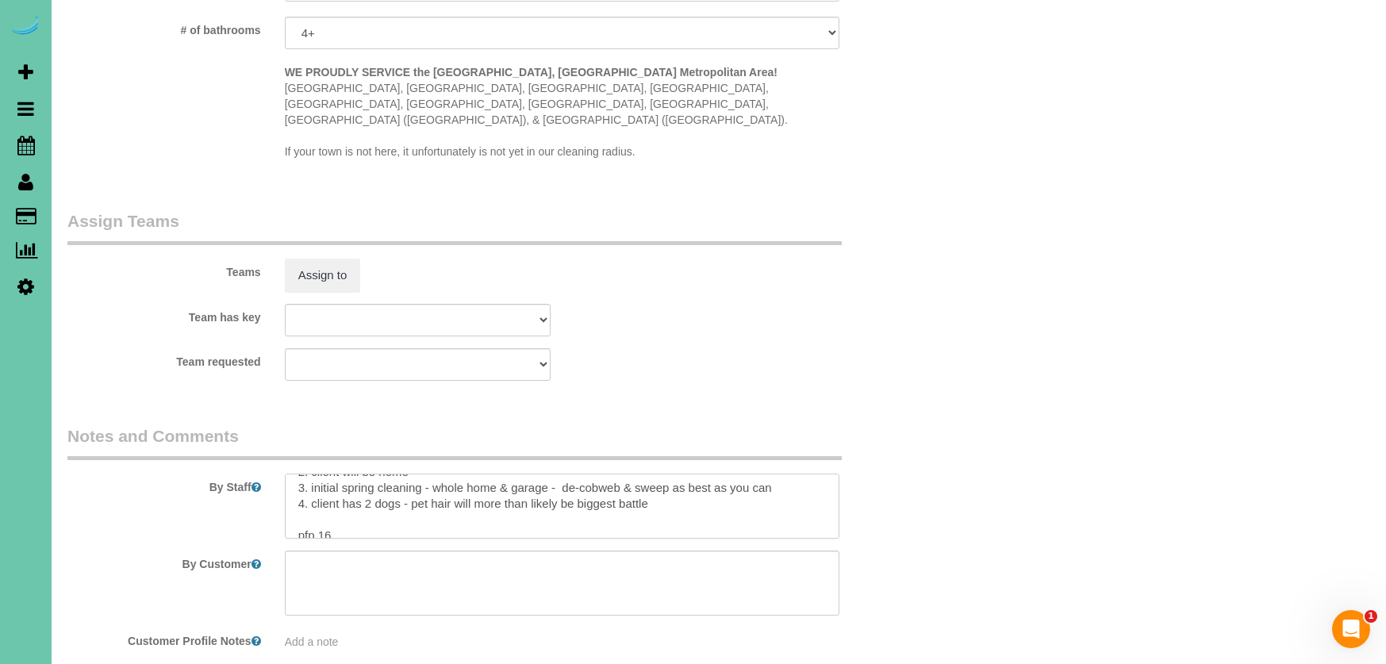
paste textarea "*Use extension duster for high or hard-to-reach areas HANDWASH: hand wash every…"
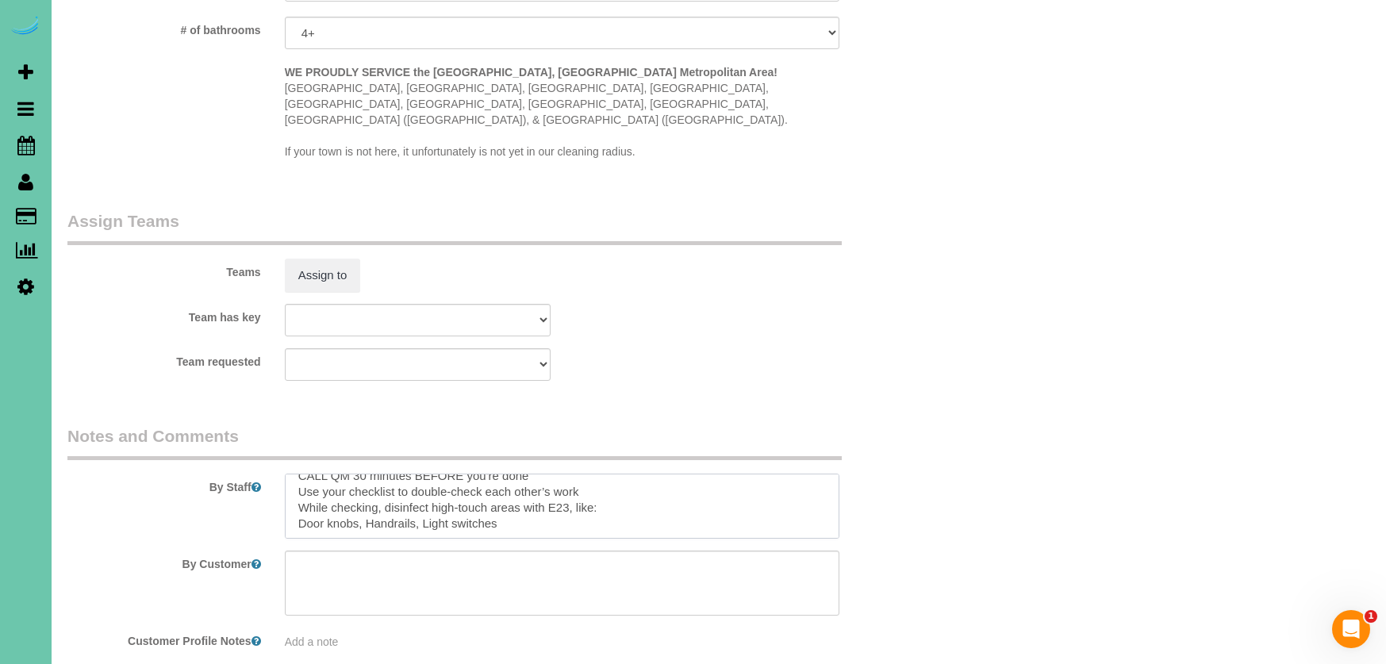
scroll to position [306, 0]
type textarea "**new client** 1. credit 2. client will be home 3. initial spring cleaning - wh…"
click at [321, 259] on button "Assign to" at bounding box center [323, 275] width 76 height 33
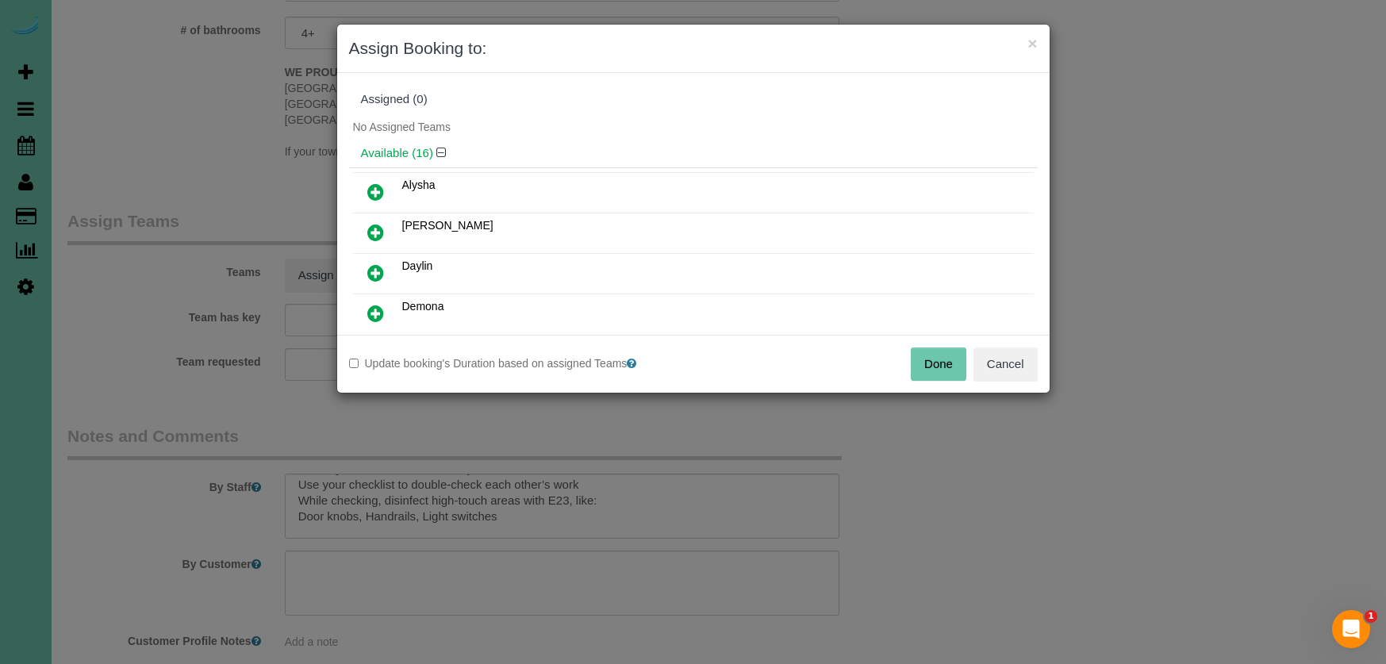
drag, startPoint x: 375, startPoint y: 236, endPoint x: 381, endPoint y: 256, distance: 21.4
click at [377, 236] on icon at bounding box center [375, 232] width 17 height 19
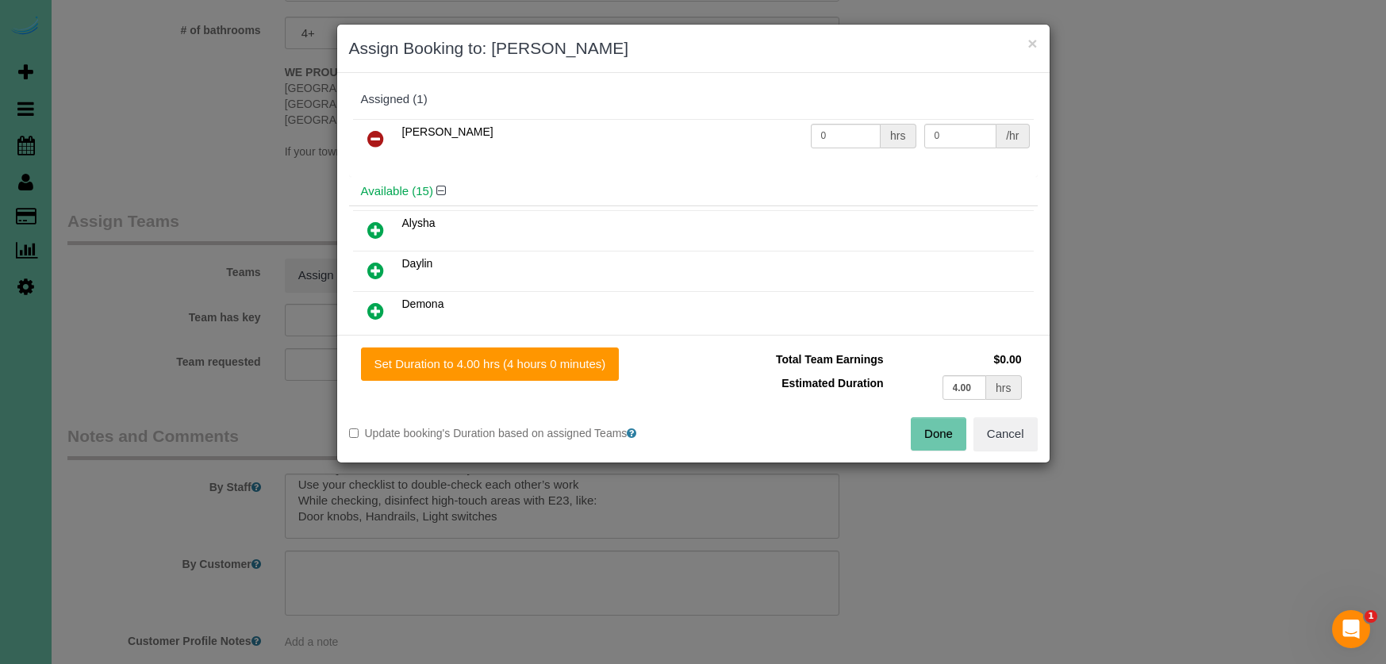
click at [375, 268] on icon at bounding box center [375, 270] width 17 height 19
click at [378, 305] on icon at bounding box center [375, 310] width 17 height 19
drag, startPoint x: 377, startPoint y: 302, endPoint x: 478, endPoint y: 346, distance: 109.8
click at [378, 304] on icon at bounding box center [375, 310] width 17 height 19
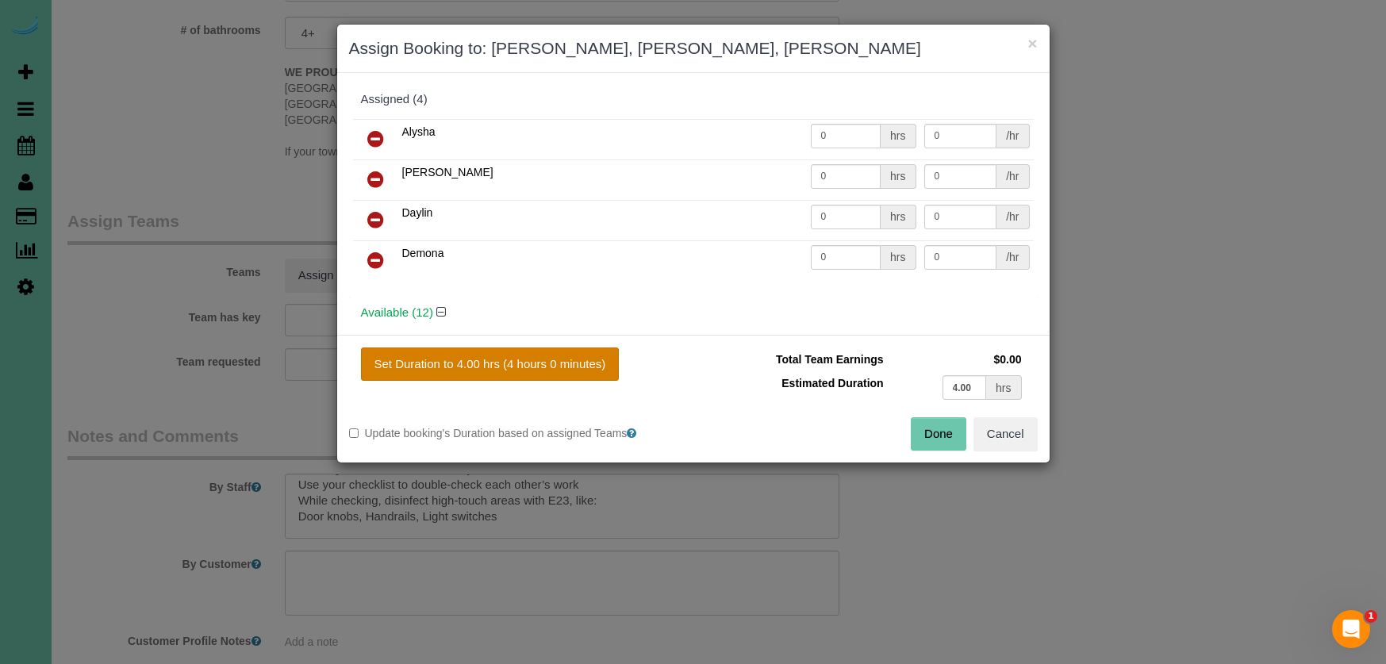
click at [515, 376] on button "Set Duration to 4.00 hrs (4 hours 0 minutes)" at bounding box center [490, 363] width 259 height 33
type input "4.00"
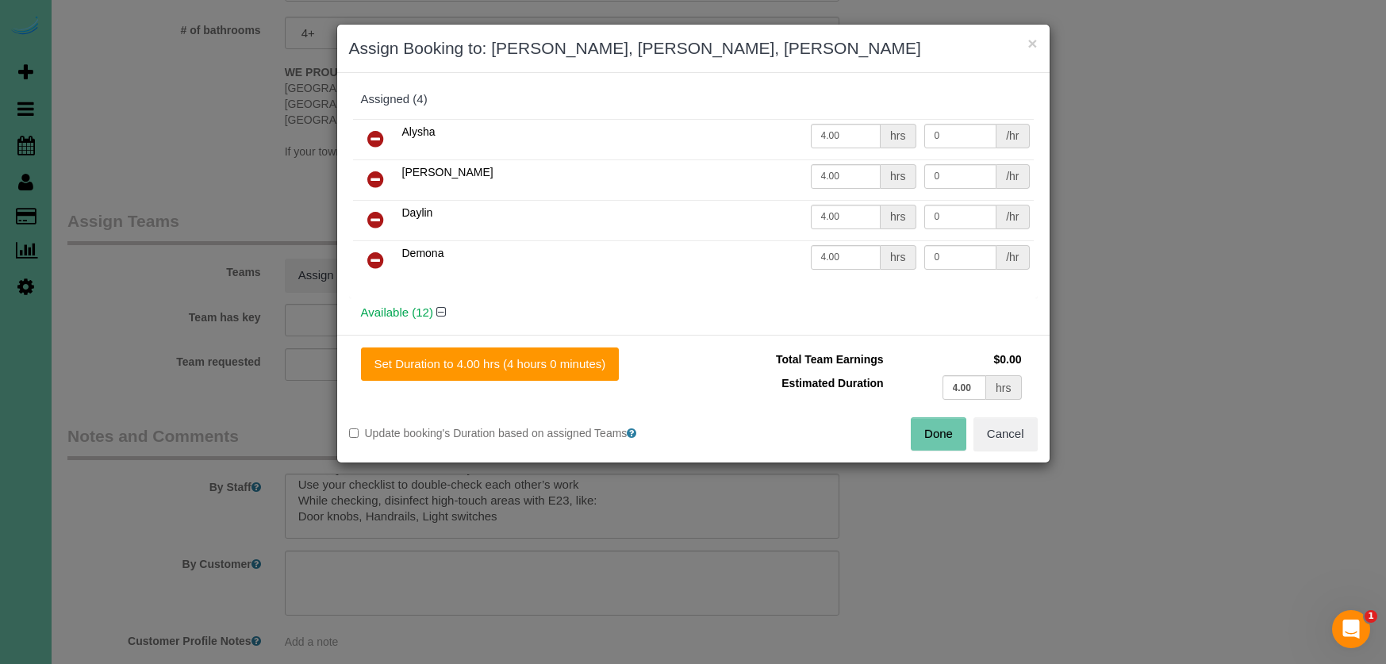
drag, startPoint x: 920, startPoint y: 416, endPoint x: 934, endPoint y: 425, distance: 17.2
click at [923, 416] on div "Total Team Earnings $0.00 Estimated Duration 4.00 hrs Warning: The Company shar…" at bounding box center [865, 382] width 344 height 70
drag, startPoint x: 934, startPoint y: 425, endPoint x: 856, endPoint y: 336, distance: 118.6
click at [934, 425] on button "Done" at bounding box center [939, 433] width 56 height 33
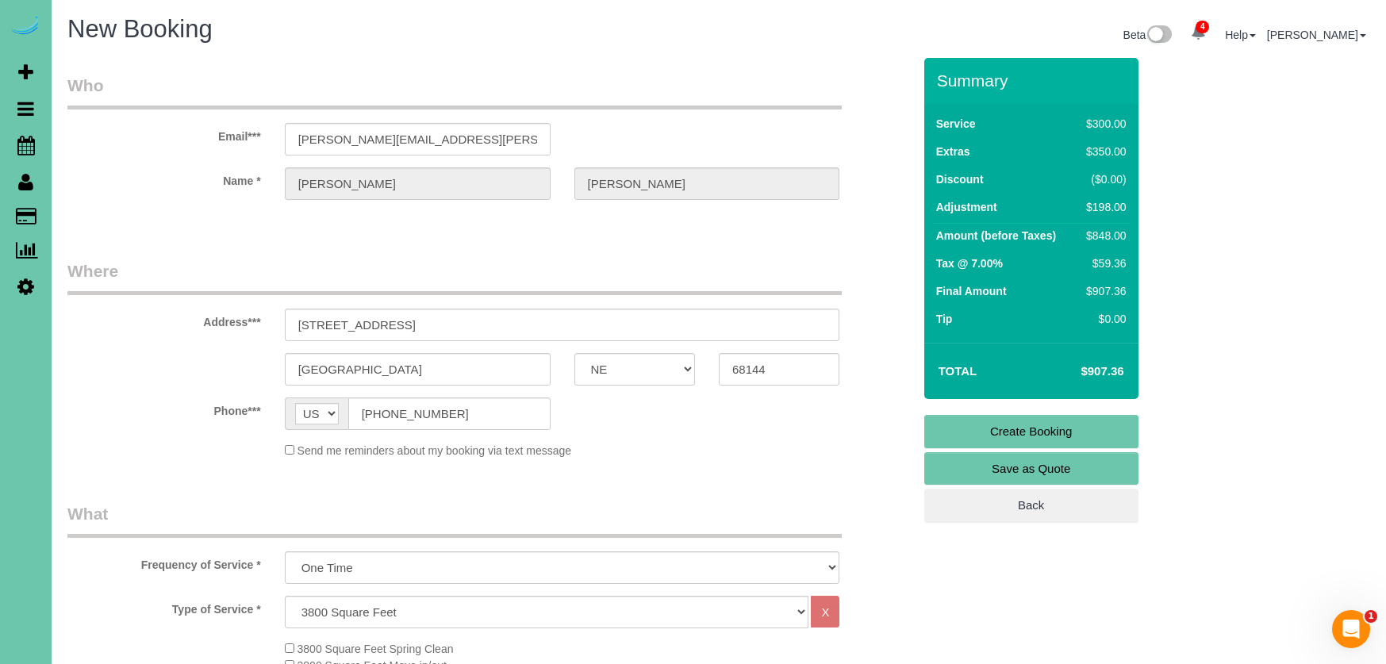
scroll to position [0, 0]
click at [962, 423] on link "Create Booking" at bounding box center [1031, 431] width 214 height 33
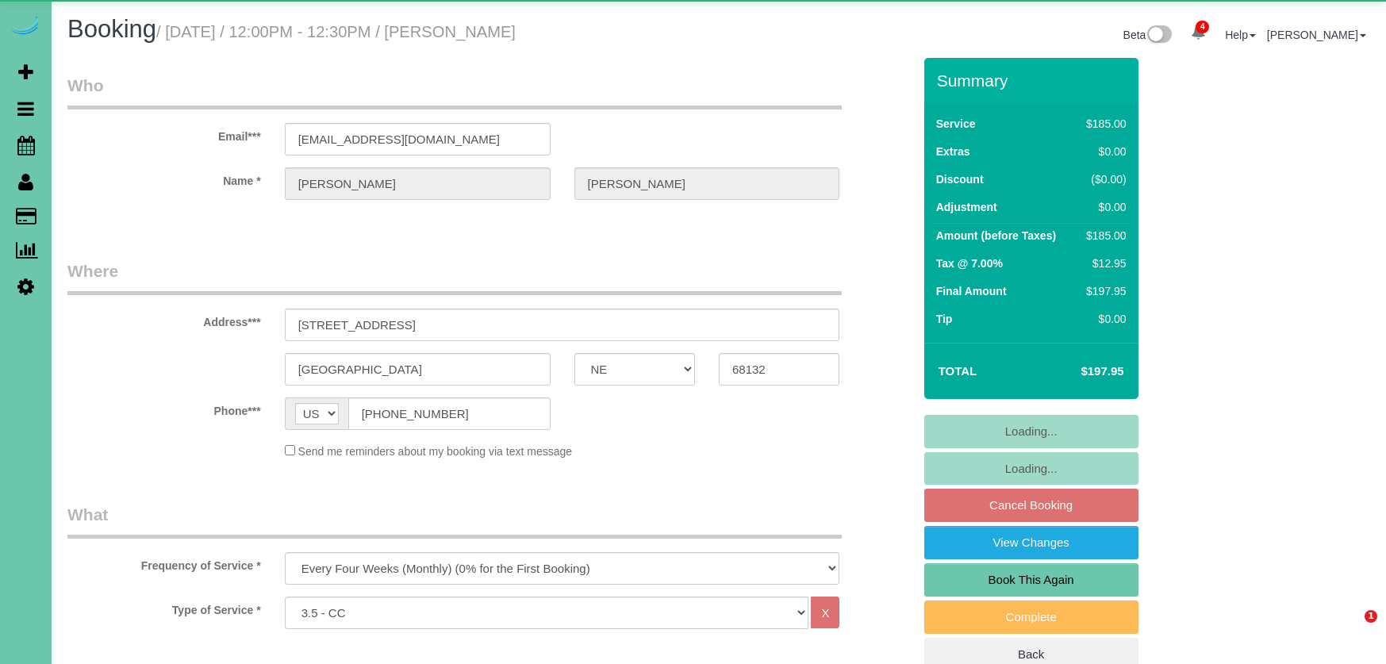
select select "NE"
select select "number:36"
select select "number:41"
select select "object:941"
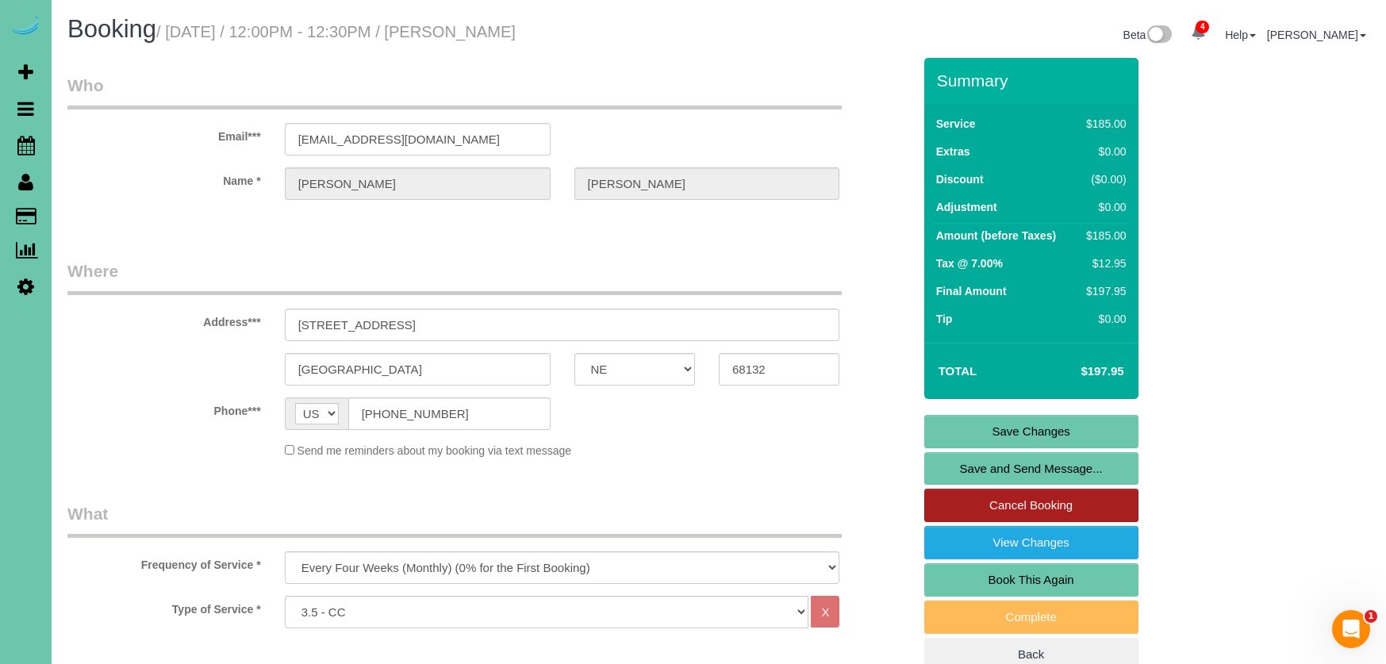
click at [1066, 499] on link "Cancel Booking" at bounding box center [1031, 505] width 214 height 33
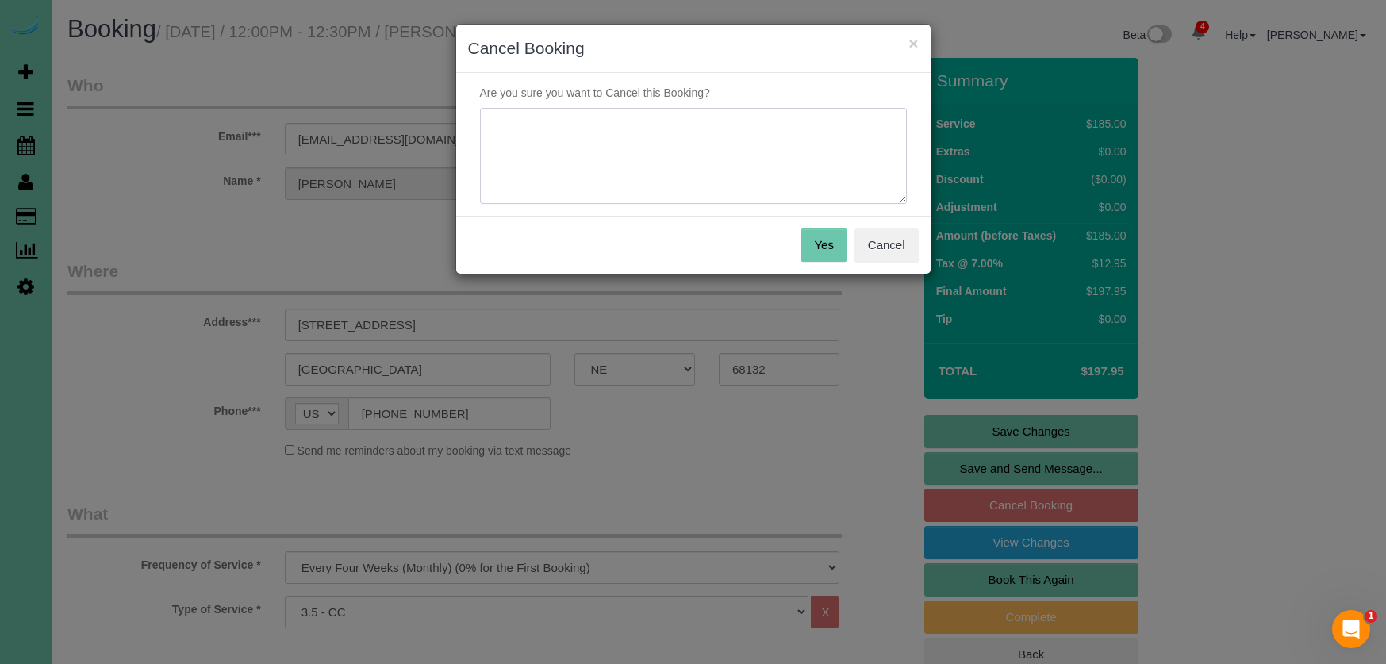
click at [604, 155] on textarea at bounding box center [693, 156] width 427 height 97
type textarea "pausing services for time being"
click at [830, 233] on button "Yes" at bounding box center [823, 244] width 46 height 33
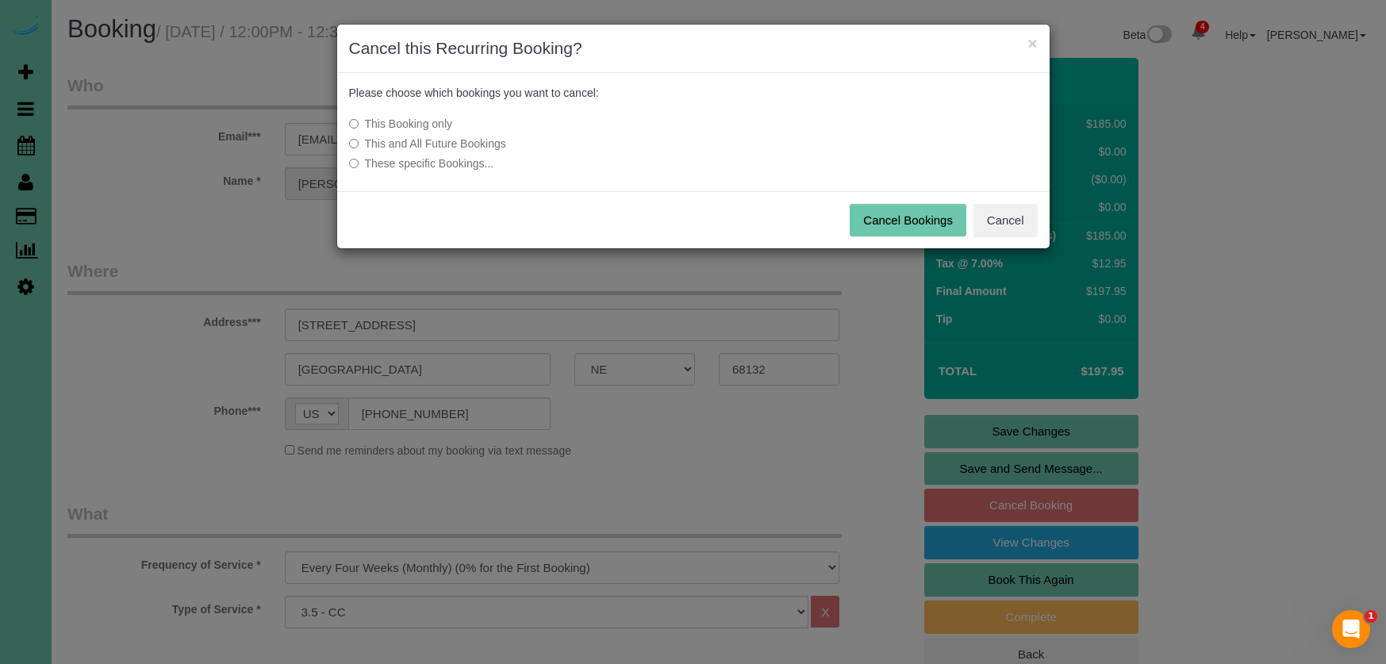
click at [899, 221] on button "Cancel Bookings" at bounding box center [908, 220] width 117 height 33
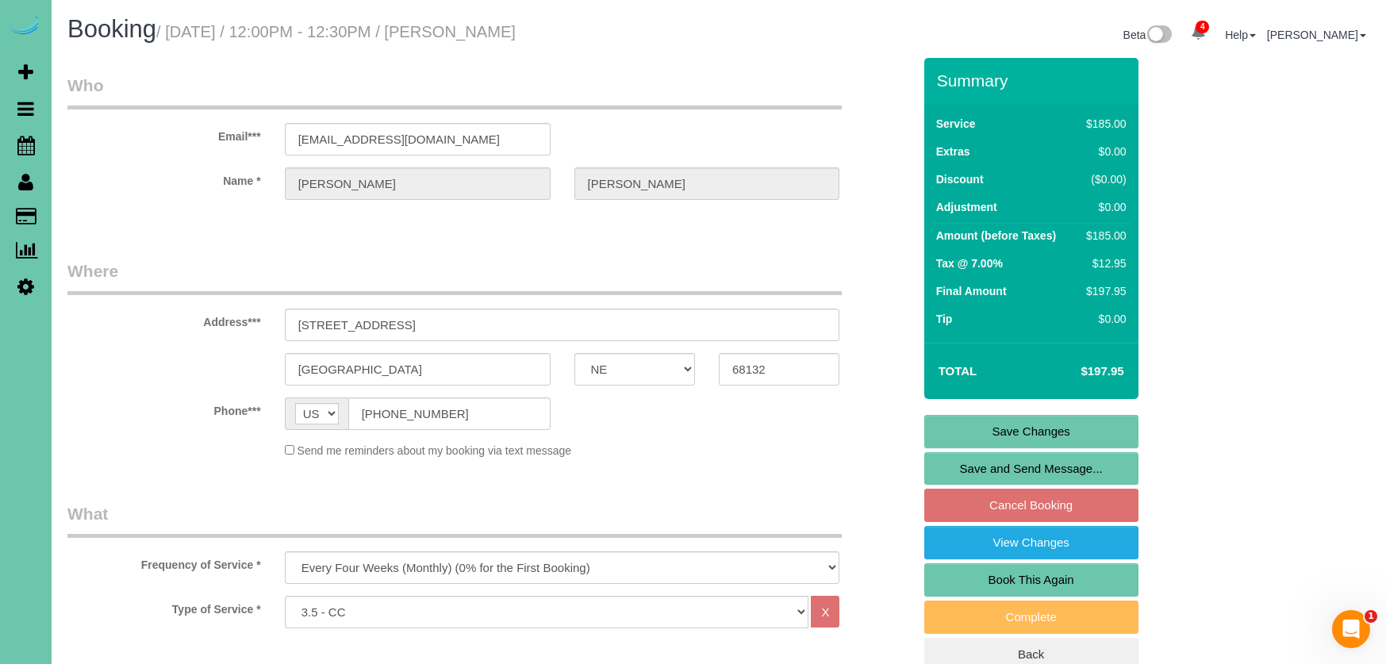
click at [899, 192] on div "Cancel Bookings Cancel" at bounding box center [693, 163] width 712 height 58
